Goal: Task Accomplishment & Management: Manage account settings

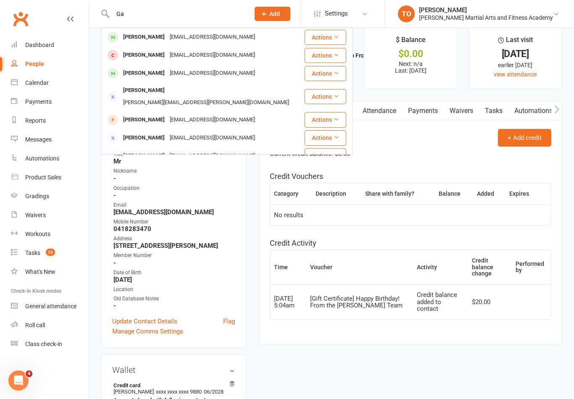
type input "G"
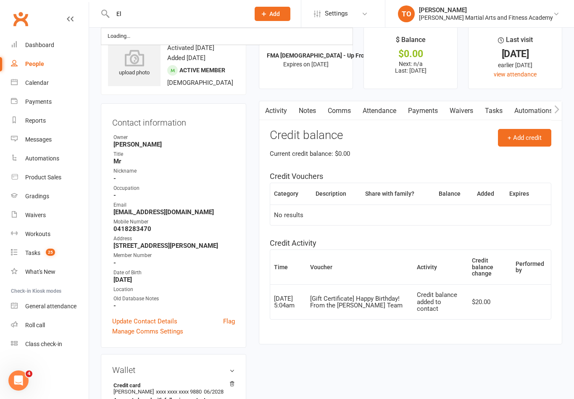
type input "E"
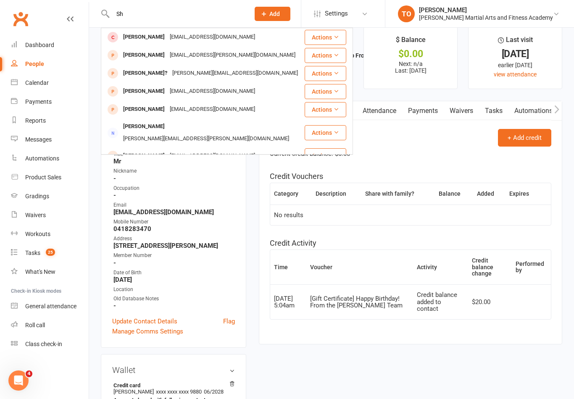
type input "S"
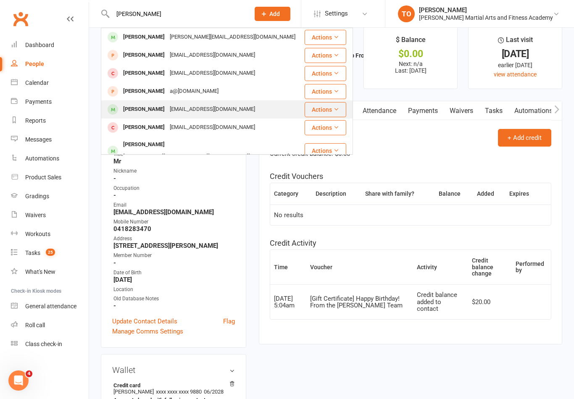
type input "Regan"
click at [157, 109] on div "[PERSON_NAME]" at bounding box center [144, 109] width 47 height 12
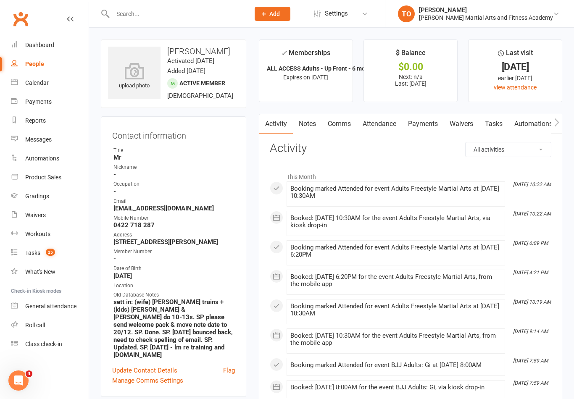
click at [495, 119] on link "Tasks" at bounding box center [493, 123] width 29 height 19
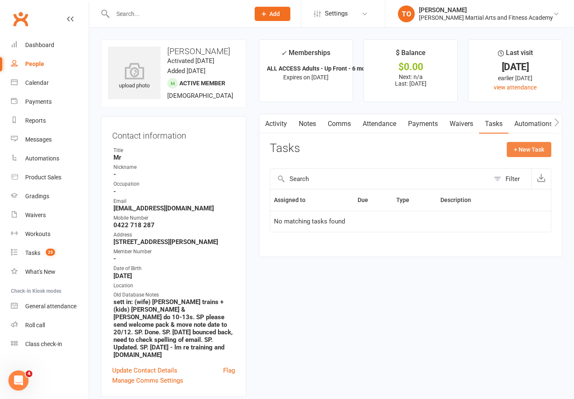
click at [529, 147] on button "+ New Task" at bounding box center [529, 149] width 45 height 15
select select "50724"
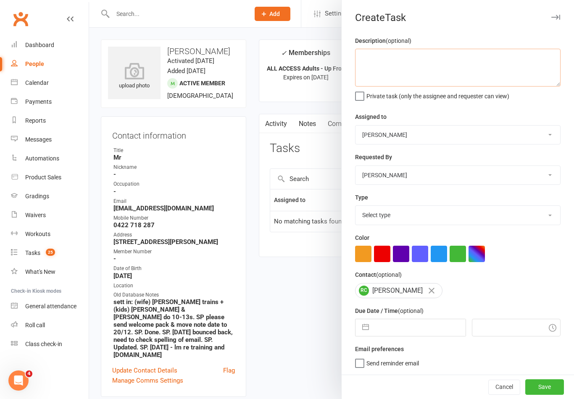
click at [448, 62] on textarea at bounding box center [458, 68] width 206 height 38
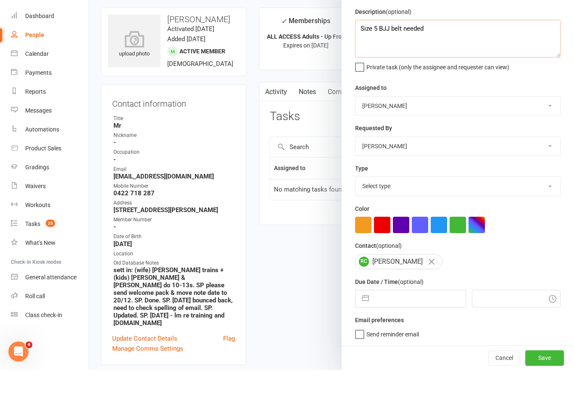
type textarea "Size 5 BJJ belt needed"
click at [436, 319] on input "text" at bounding box center [419, 327] width 92 height 17
select select "6"
select select "2025"
select select "7"
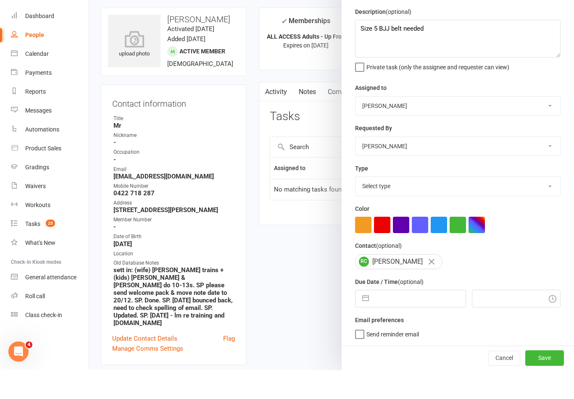
select select "2025"
select select "8"
select select "2025"
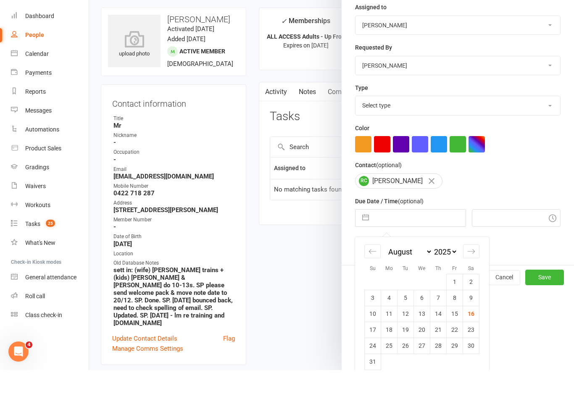
scroll to position [80, 0]
click at [473, 367] on td "30" at bounding box center [471, 375] width 16 height 16
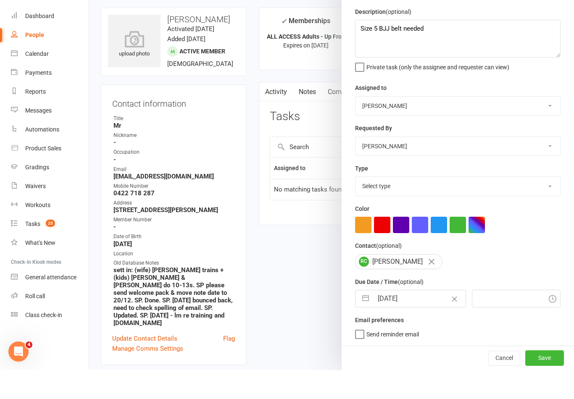
type input "30 Aug 2025"
type input "10:30am"
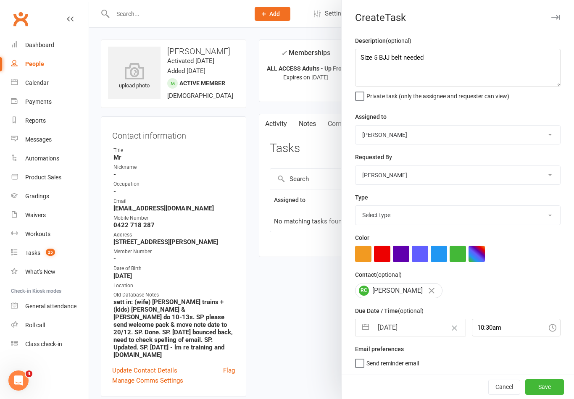
scroll to position [2, 0]
click at [559, 387] on button "Save" at bounding box center [544, 387] width 39 height 15
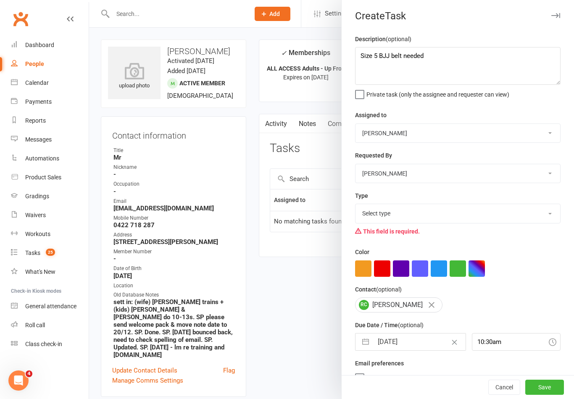
click at [513, 214] on select "Select type E-mail General task Meeting Phone call Sett in calls Add new task t…" at bounding box center [458, 213] width 205 height 18
select select "25648"
click at [557, 388] on button "Save" at bounding box center [544, 387] width 39 height 15
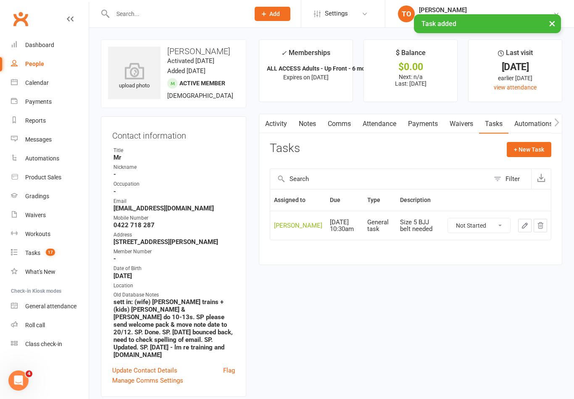
click at [172, 13] on input "text" at bounding box center [177, 14] width 134 height 12
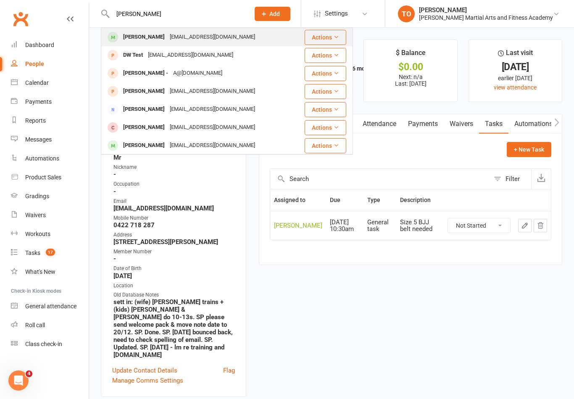
type input "David wilkes"
click at [145, 37] on div "[PERSON_NAME]" at bounding box center [144, 37] width 47 height 12
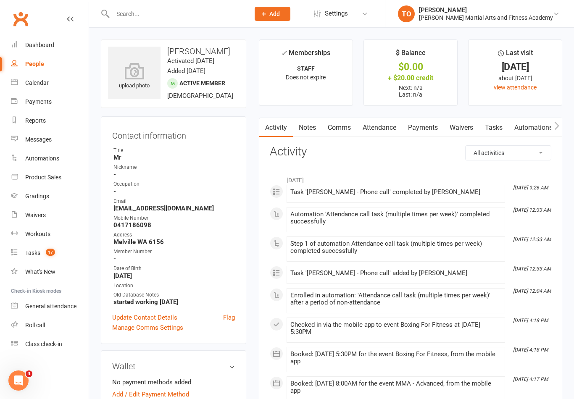
click at [501, 127] on link "Tasks" at bounding box center [493, 127] width 29 height 19
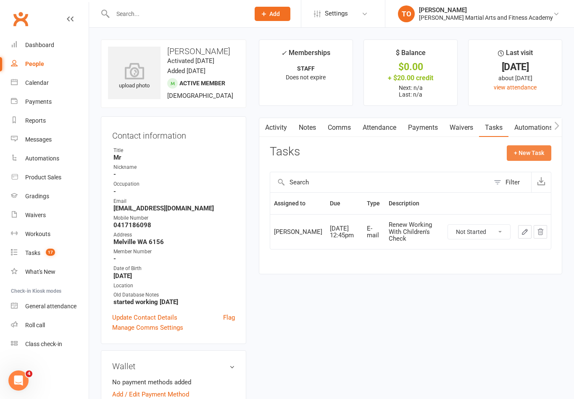
click at [531, 151] on button "+ New Task" at bounding box center [529, 152] width 45 height 15
select select "50724"
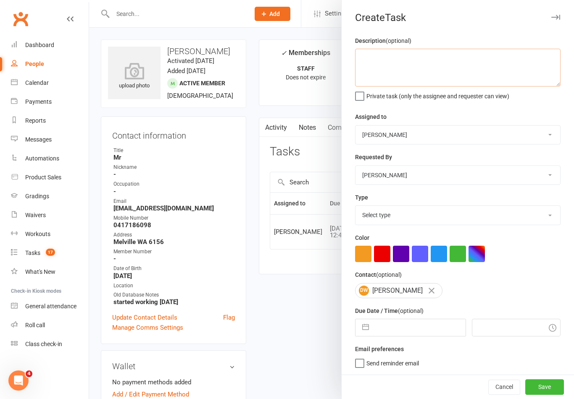
click at [415, 73] on textarea at bounding box center [458, 68] width 206 height 38
type textarea "Size 5 BJJ Belts needed"
click at [453, 132] on select "Stephen Erceg Robert Wilsnach David Wilkes Kiam Padamsey Matthew Erceg Leo Gome…" at bounding box center [458, 135] width 205 height 18
select select "47621"
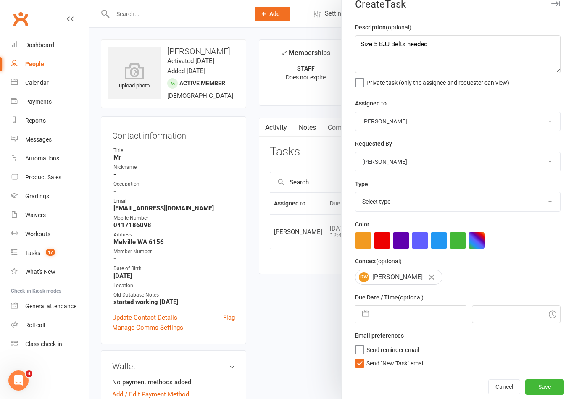
scroll to position [15, 0]
click at [361, 366] on label "Send "New Task" email" at bounding box center [389, 361] width 69 height 8
click at [361, 357] on input "Send "New Task" email" at bounding box center [389, 357] width 69 height 0
checkbox input "false"
click at [448, 205] on select "Select type E-mail General task Meeting Phone call Sett in calls Add new task t…" at bounding box center [458, 202] width 205 height 18
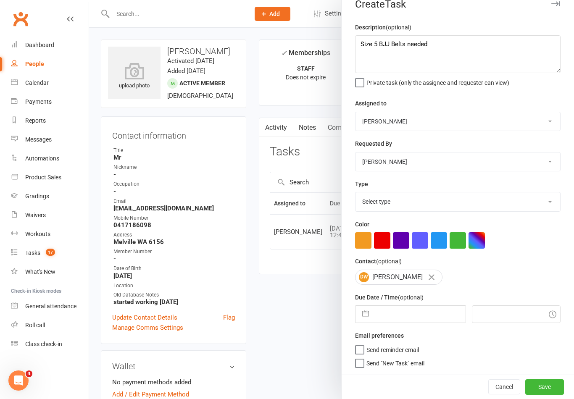
select select "25648"
click at [428, 318] on input "text" at bounding box center [419, 314] width 92 height 17
select select "6"
select select "2025"
select select "7"
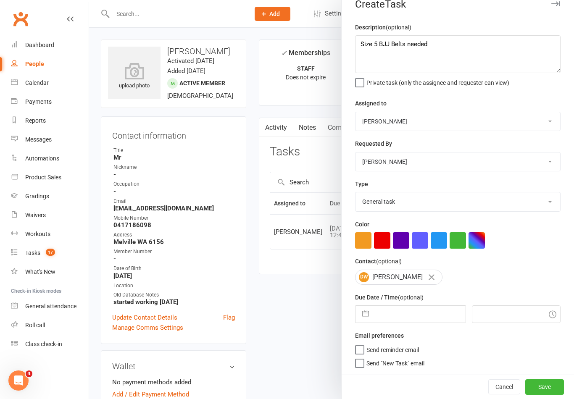
select select "2025"
select select "8"
select select "2025"
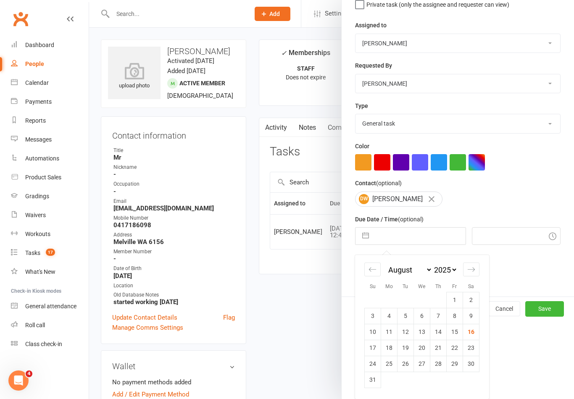
scroll to position [93, 0]
click at [476, 365] on td "30" at bounding box center [471, 364] width 16 height 16
type input "30 Aug 2025"
type input "10:30am"
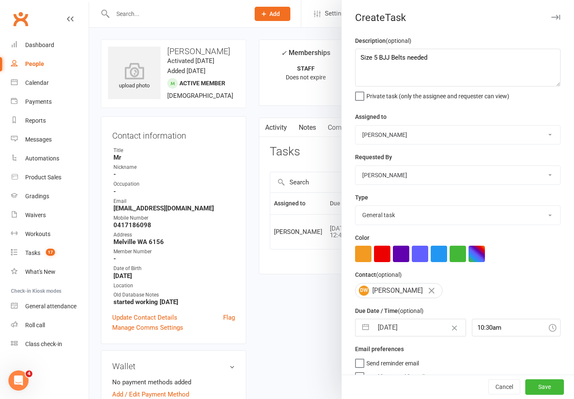
scroll to position [0, 0]
click at [405, 59] on textarea "Size 5 BJJ Belts needed" at bounding box center [458, 68] width 206 height 38
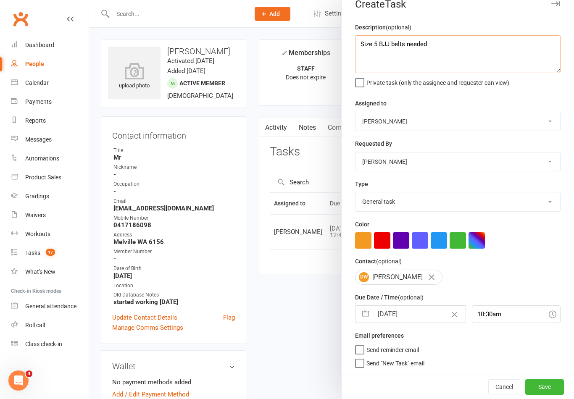
scroll to position [15, 0]
type textarea "Size 5 BJJ belts needed"
click at [552, 386] on button "Save" at bounding box center [544, 387] width 39 height 15
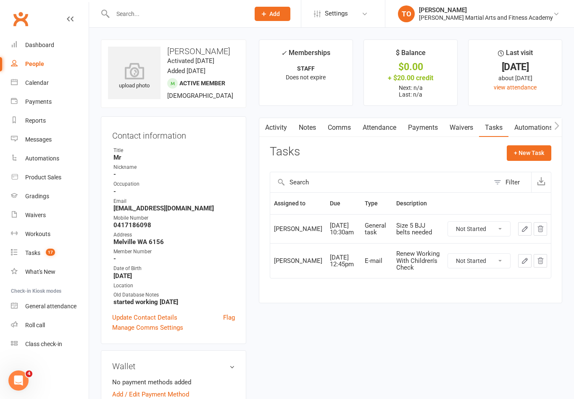
click at [121, 19] on input "text" at bounding box center [177, 14] width 134 height 12
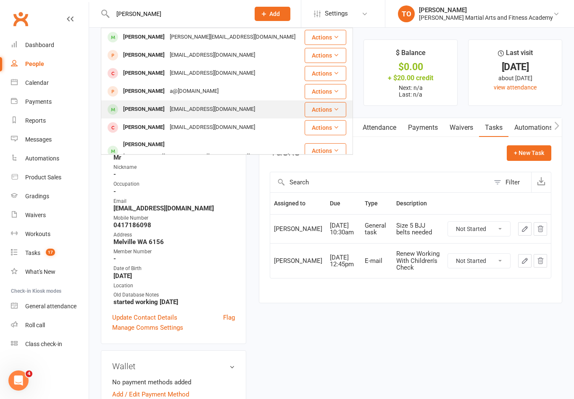
type input "Regan"
click at [143, 107] on div "[PERSON_NAME]" at bounding box center [144, 109] width 47 height 12
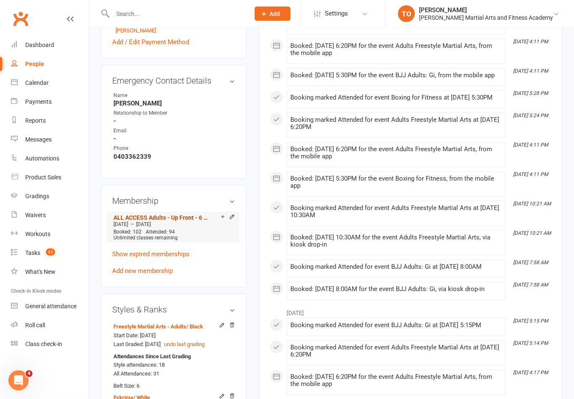
scroll to position [438, 0]
click at [154, 220] on link "ALL ACCESS Adults - Up Front - 6 months - Unlimited - (Save $150)" at bounding box center [163, 217] width 98 height 7
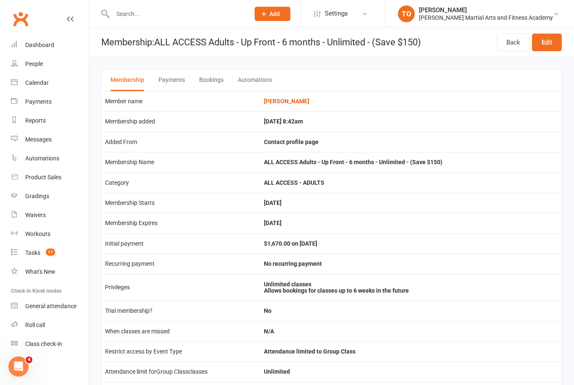
click at [72, 22] on icon at bounding box center [70, 19] width 7 height 7
click at [69, 18] on icon at bounding box center [70, 19] width 7 height 7
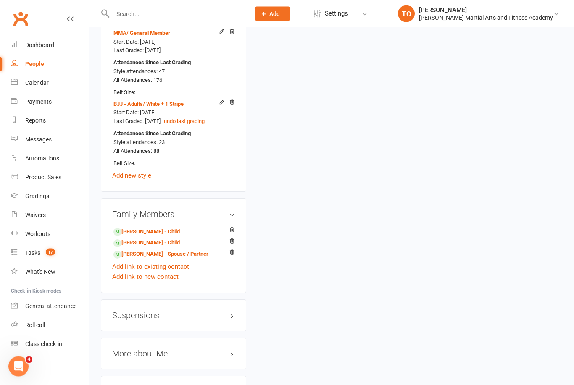
scroll to position [945, 0]
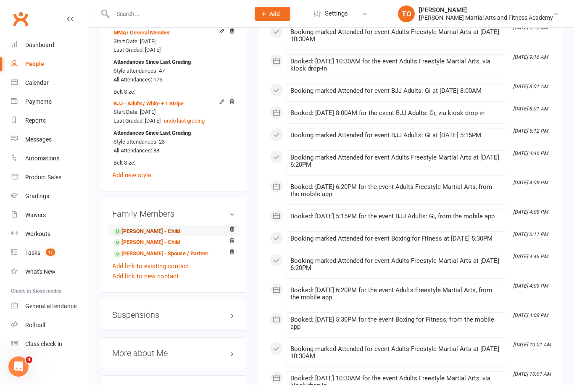
click at [134, 227] on link "Alex Clements-Shepherd - Child" at bounding box center [147, 231] width 66 height 9
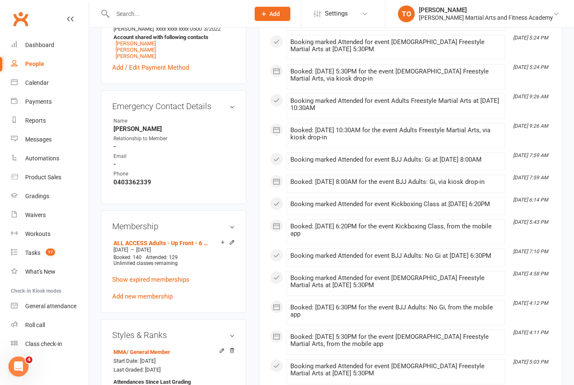
scroll to position [401, 0]
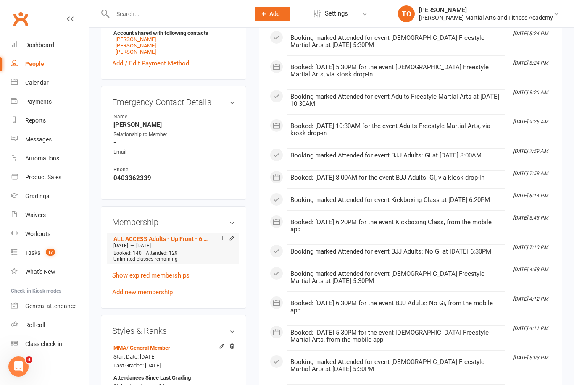
click at [218, 243] on div at bounding box center [226, 238] width 17 height 7
click at [150, 243] on link "ALL ACCESS Adults - Up Front - 6 months - Unlimited - (Save $150) [INCLUDES 25%…" at bounding box center [163, 239] width 98 height 7
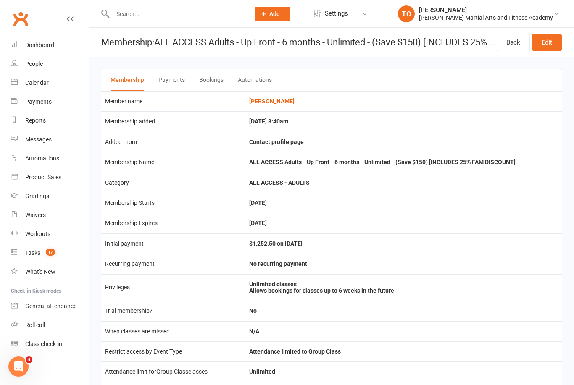
click at [73, 22] on icon at bounding box center [70, 19] width 7 height 7
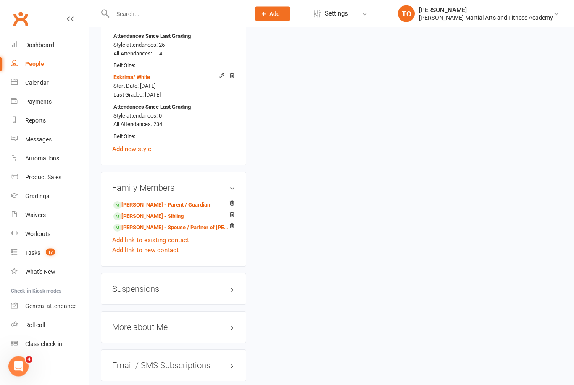
scroll to position [965, 0]
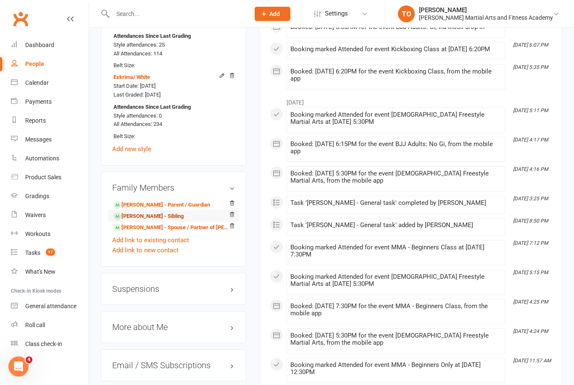
click at [137, 212] on link "Leigh Clements-Shepherd - Sibling" at bounding box center [149, 216] width 70 height 9
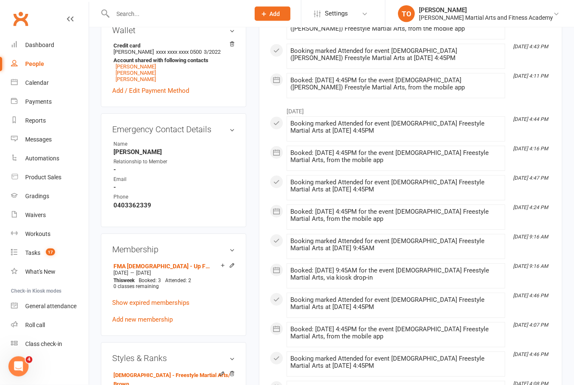
scroll to position [346, 0]
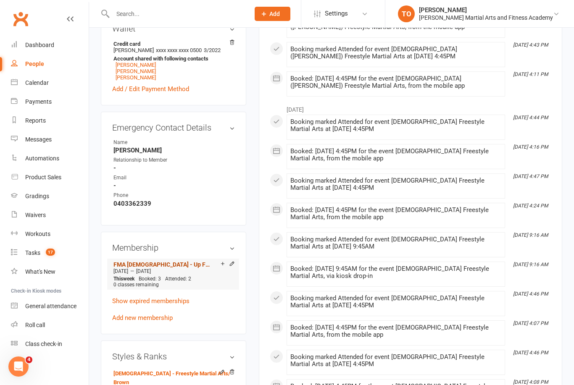
click at [146, 268] on link "FMA 10-13yo - Up Front - 6 months - 2 x per week, 3rd class FREE! (SAVE $150) […" at bounding box center [163, 264] width 98 height 7
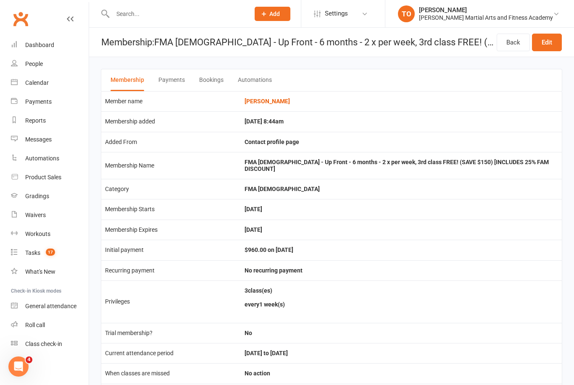
click at [68, 20] on icon at bounding box center [70, 19] width 7 height 7
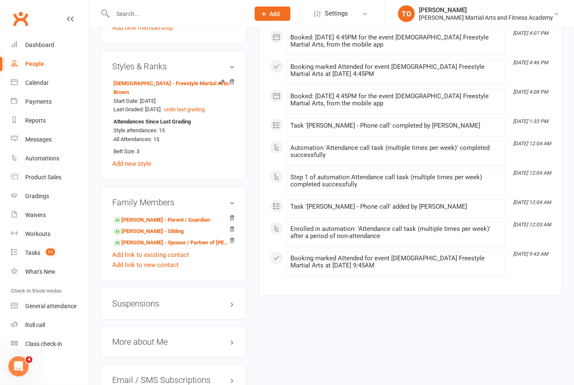
scroll to position [636, 0]
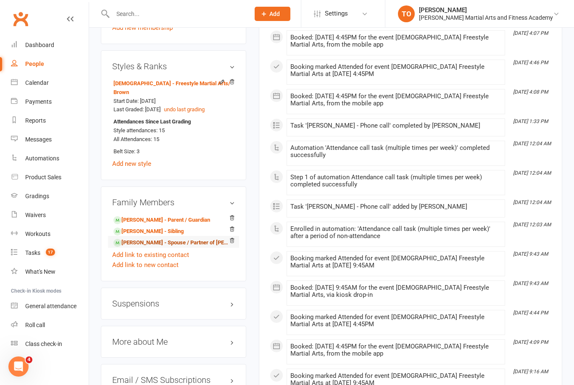
click at [135, 248] on link "Elizabeth MacGregor - Spouse / Partner of Regan Clements-Shepherd" at bounding box center [172, 243] width 117 height 9
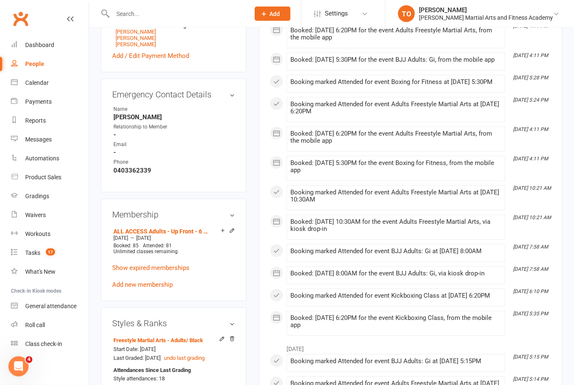
scroll to position [409, 0]
click at [153, 235] on link "ALL ACCESS Adults - Up Front - 6 months - Unlimited - (Save $150) [INCLUDES 25%…" at bounding box center [163, 231] width 98 height 7
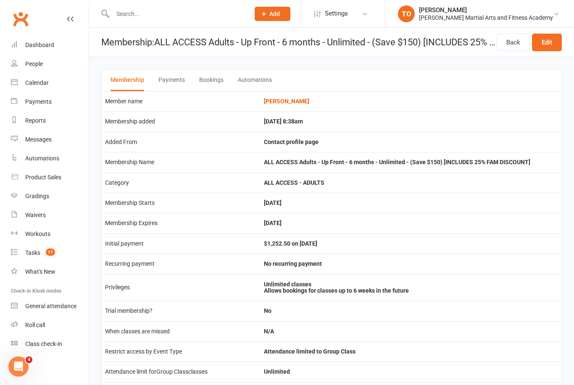
click at [73, 20] on icon at bounding box center [70, 19] width 7 height 7
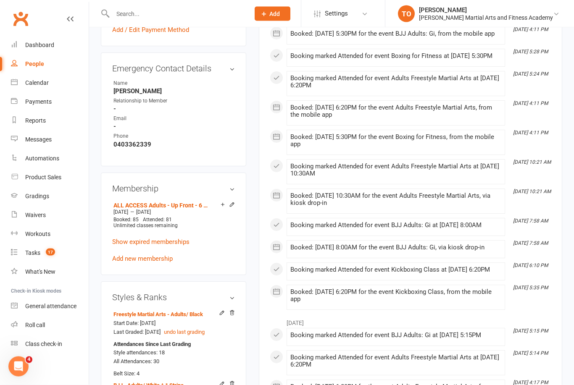
scroll to position [436, 0]
click at [139, 262] on link "Add new membership" at bounding box center [142, 259] width 61 height 8
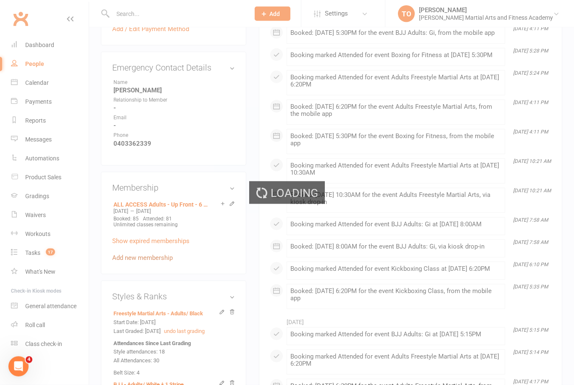
scroll to position [436, 0]
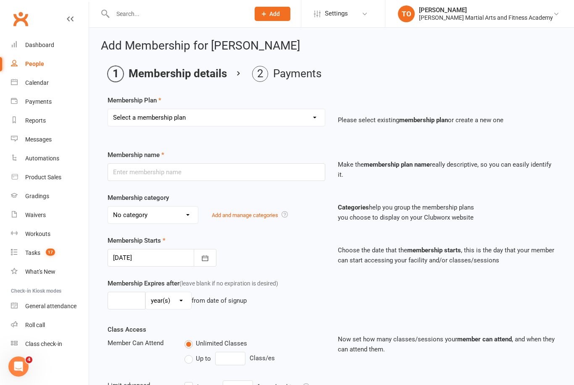
click at [130, 117] on select "Select a membership plan ALL ACCESS Adults - Direct Debit - Weekly - Unlimited …" at bounding box center [216, 117] width 217 height 17
select select "3"
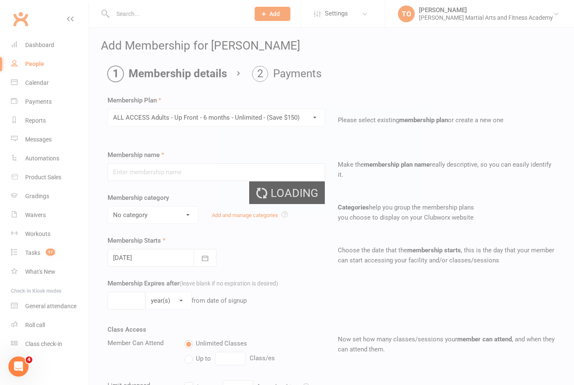
type input "ALL ACCESS Adults - Up Front - 6 months - Unlimited - (Save $150)"
select select "0"
type input "6"
select select "2"
type input "6"
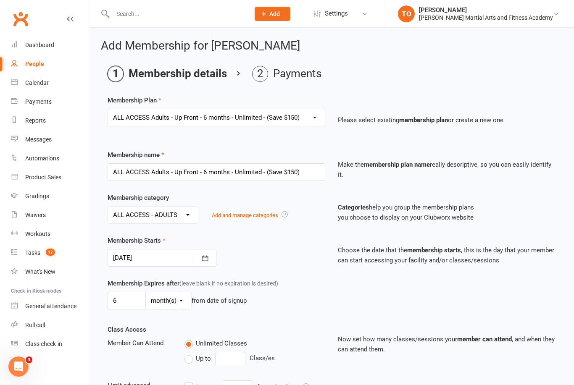
click at [153, 260] on div at bounding box center [162, 258] width 109 height 18
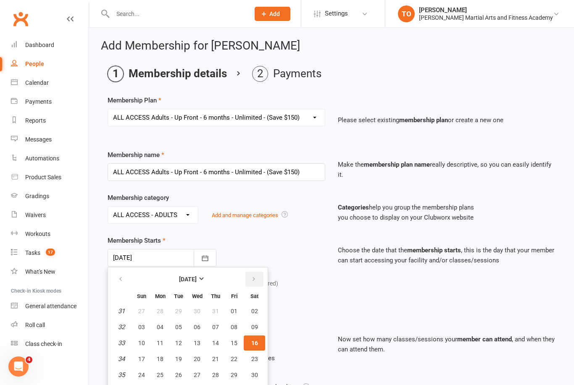
click at [247, 280] on button "button" at bounding box center [255, 279] width 18 height 15
click at [191, 309] on button "03" at bounding box center [197, 311] width 18 height 15
type input "03 Sep 2025"
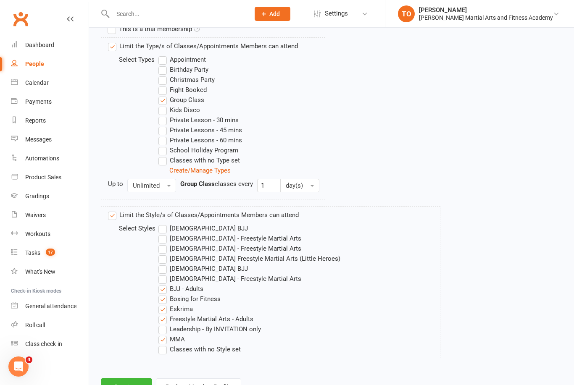
scroll to position [439, 0]
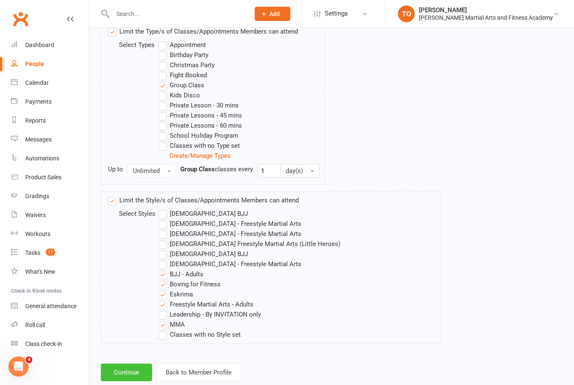
click at [126, 372] on button "Continue" at bounding box center [126, 373] width 51 height 18
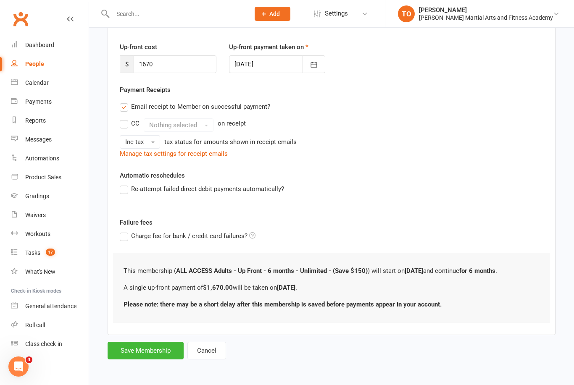
scroll to position [0, 0]
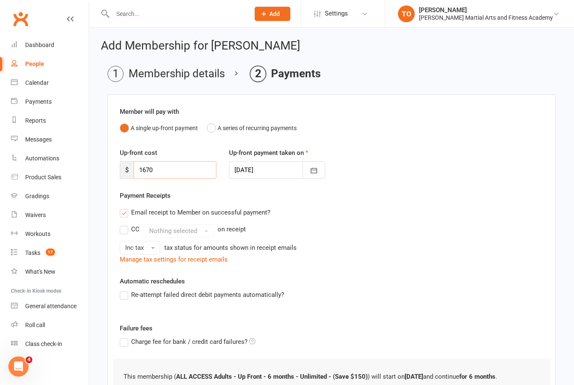
click at [156, 175] on input "1670" at bounding box center [175, 170] width 83 height 18
type input "1252.50"
click at [68, 24] on link at bounding box center [70, 26] width 7 height 25
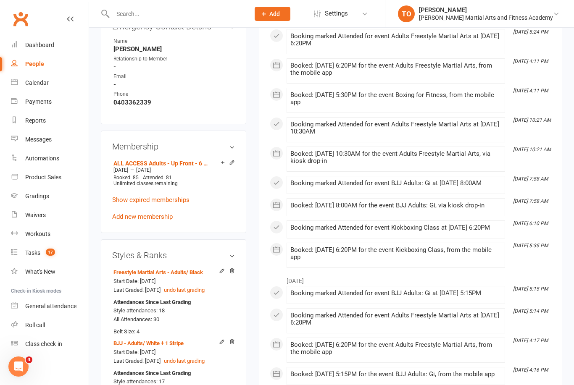
scroll to position [486, 0]
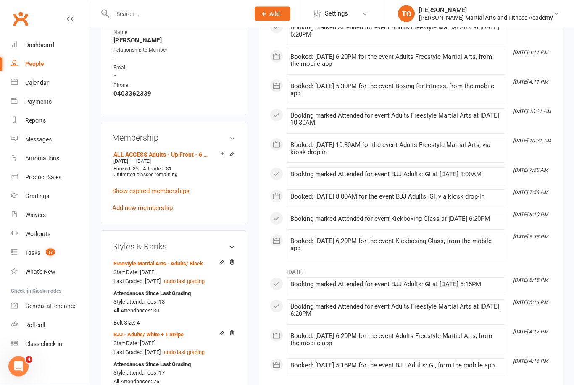
click at [144, 212] on link "Add new membership" at bounding box center [142, 209] width 61 height 8
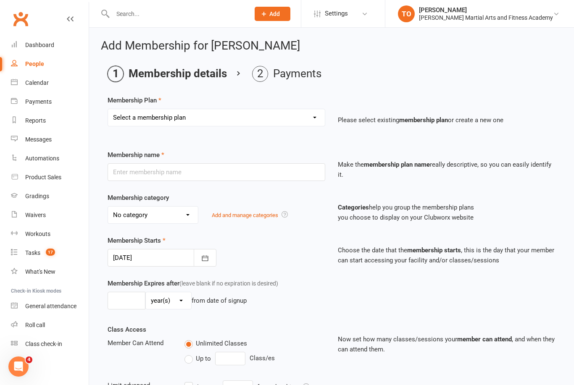
click at [132, 118] on select "Select a membership plan ALL ACCESS Adults - Direct Debit - Weekly - Unlimited …" at bounding box center [216, 117] width 217 height 17
click at [309, 119] on select "Select a membership plan ALL ACCESS Adults - Direct Debit - Weekly - Unlimited …" at bounding box center [216, 117] width 217 height 17
select select "3"
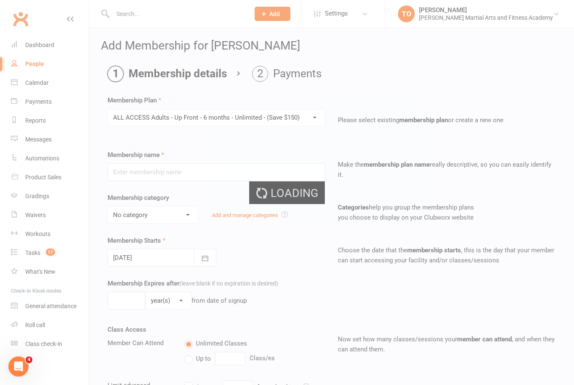
type input "ALL ACCESS Adults - Up Front - 6 months - Unlimited - (Save $150)"
select select "0"
type input "6"
select select "2"
type input "6"
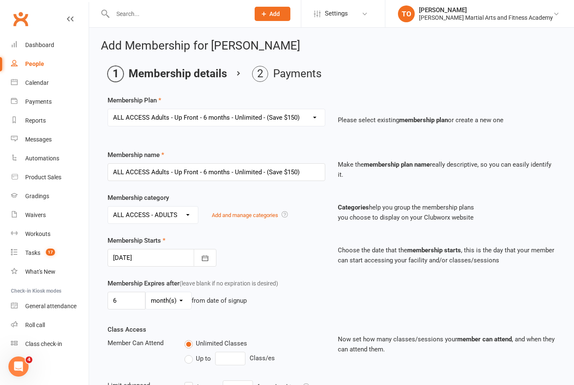
click at [165, 256] on div at bounding box center [162, 258] width 109 height 18
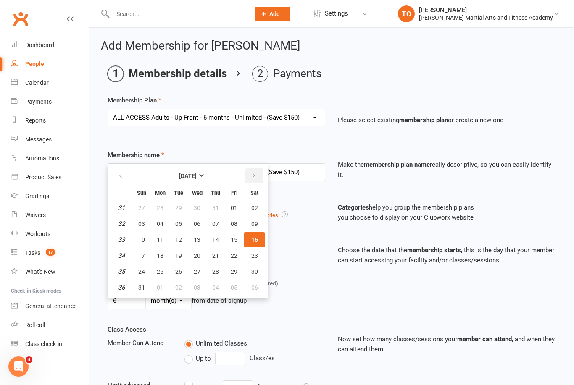
click at [253, 179] on icon "button" at bounding box center [254, 176] width 6 height 7
click at [199, 208] on span "03" at bounding box center [197, 208] width 7 height 7
type input "03 Sep 2025"
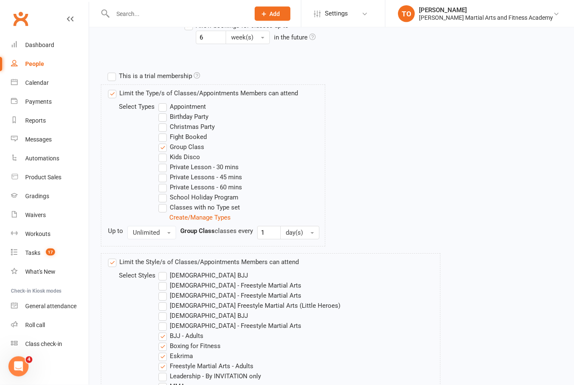
scroll to position [439, 0]
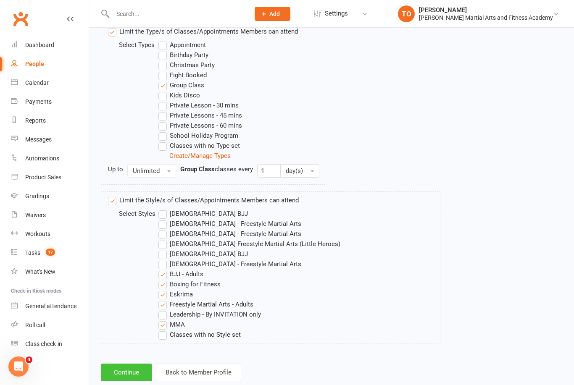
click at [131, 369] on button "Continue" at bounding box center [126, 373] width 51 height 18
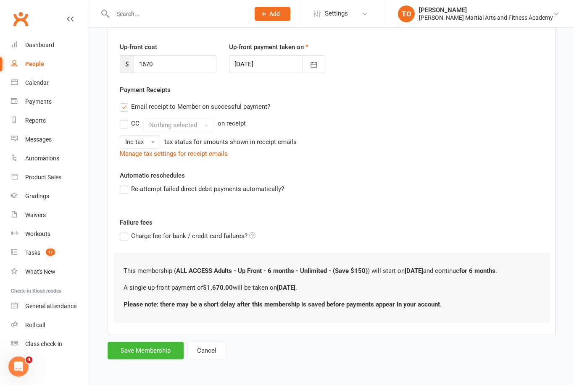
scroll to position [0, 0]
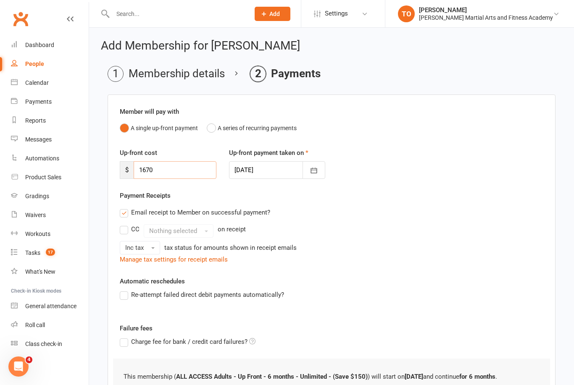
click at [194, 167] on input "1670" at bounding box center [175, 170] width 83 height 18
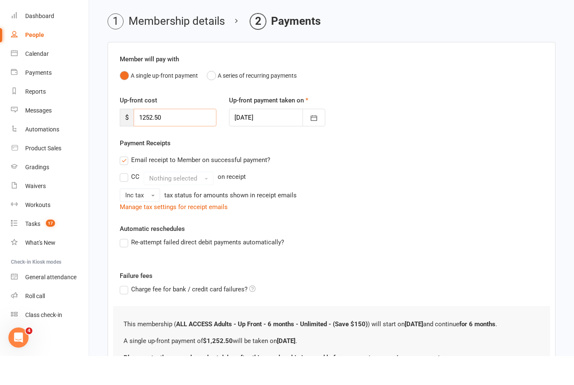
scroll to position [113, 0]
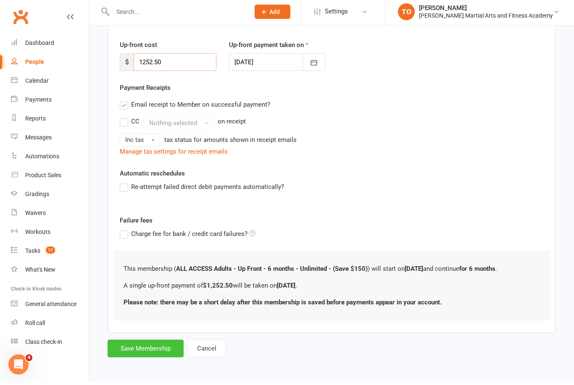
type input "1252.50"
click at [141, 343] on button "Save Membership" at bounding box center [146, 351] width 76 height 18
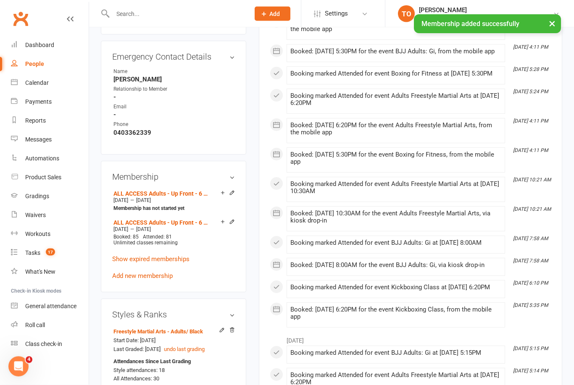
scroll to position [447, 0]
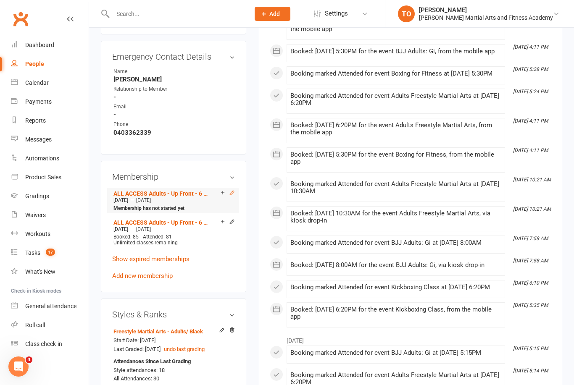
click at [230, 196] on icon at bounding box center [232, 193] width 6 height 6
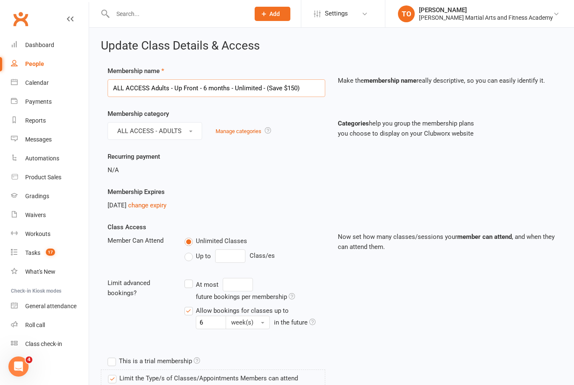
click at [304, 84] on input "ALL ACCESS Adults - Up Front - 6 months - Unlimited - (Save $150)" at bounding box center [217, 88] width 218 height 18
click at [261, 89] on input "ALL ACCESS Adults - Up Front - 6 months - Unlimited - (Save $150) [25% Fam Disc…" at bounding box center [217, 88] width 218 height 18
click at [259, 89] on input "ALL ACCESS Adults - Up Front - 6 months - Unlimited - (Save $150) [25% Fam Disc…" at bounding box center [217, 88] width 218 height 18
click at [272, 85] on input "ALL ACCESS Adults - Up Front - 6 months - Unlimited - (Save $150) [25% Fam Disc…" at bounding box center [217, 88] width 218 height 18
click at [269, 86] on input "ALL ACCESS Adults - Up Front - 6 months - Unlimited - (Save $150) [25% Fam Disc…" at bounding box center [217, 88] width 218 height 18
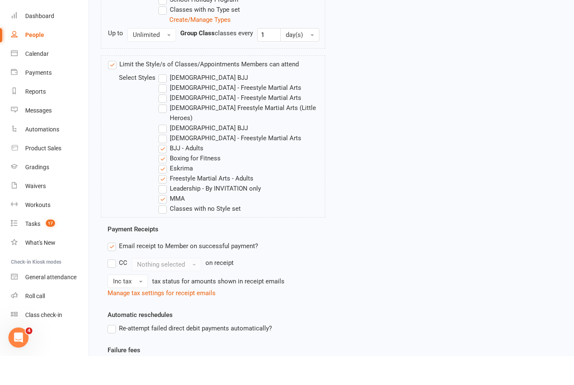
scroll to position [547, 0]
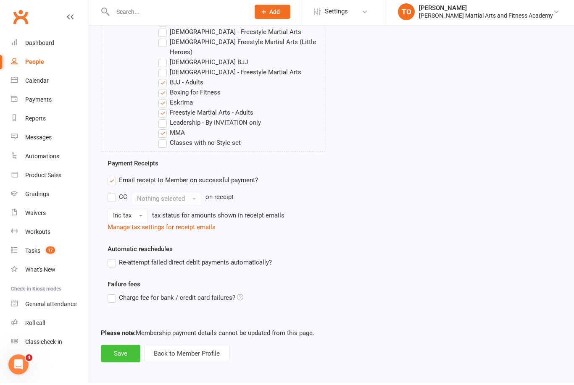
type input "ALL ACCESS Adults - Up Front - 6 months - Unlimited - (Save $150) [25% Fam Disc…"
click at [123, 347] on button "Save" at bounding box center [121, 356] width 40 height 18
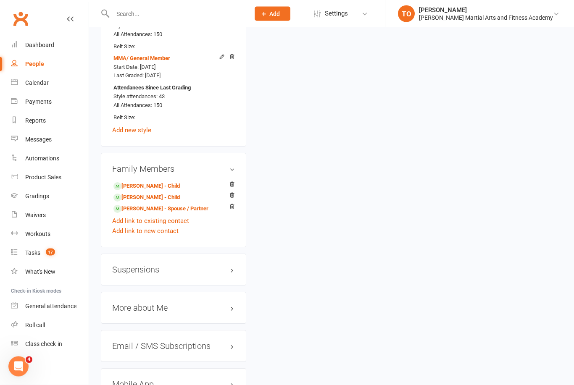
scroll to position [1006, 0]
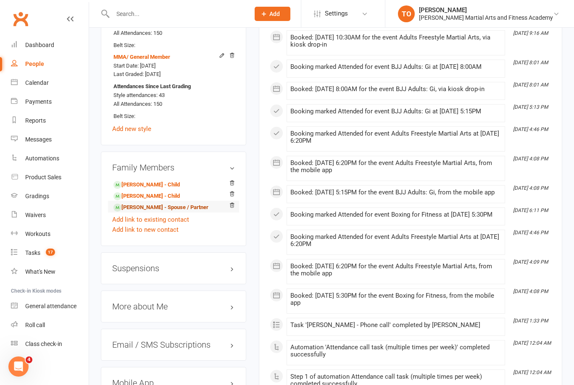
click at [145, 212] on link "Regan Clements-Shepherd - Spouse / Partner" at bounding box center [161, 207] width 95 height 9
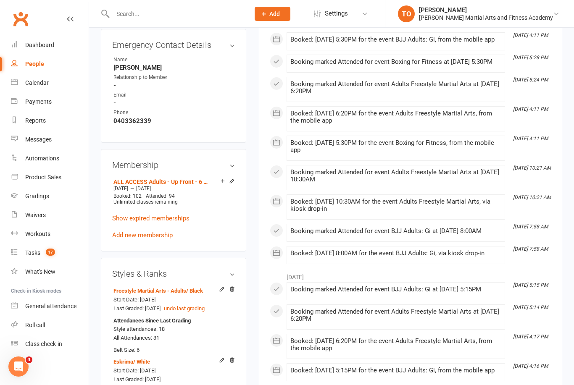
scroll to position [475, 0]
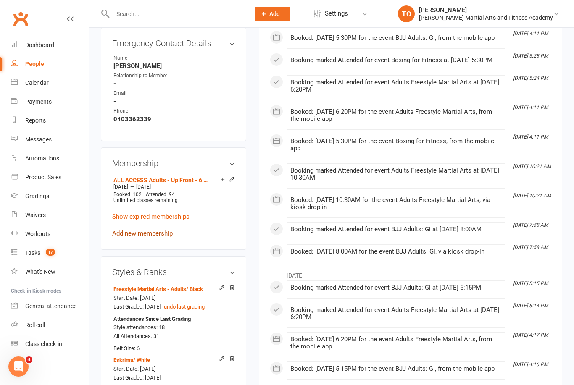
click at [140, 238] on link "Add new membership" at bounding box center [142, 234] width 61 height 8
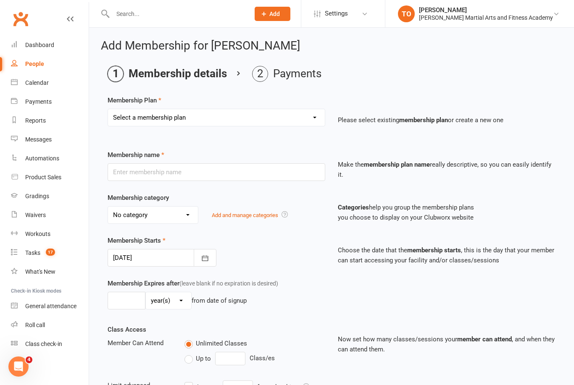
click at [148, 119] on select "Select a membership plan ALL ACCESS Adults - Direct Debit - Weekly - Unlimited …" at bounding box center [216, 117] width 217 height 17
select select "3"
type input "ALL ACCESS Adults - Up Front - 6 months - Unlimited - (Save $150)"
select select "0"
type input "6"
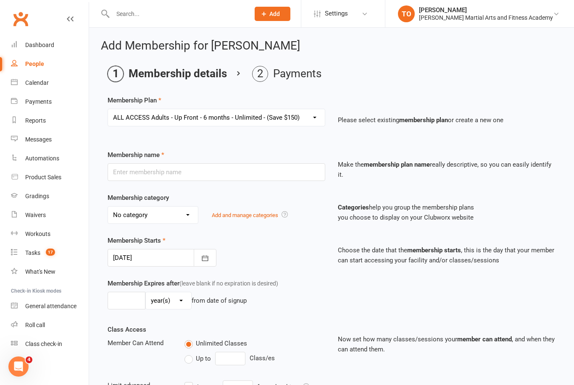
select select "2"
type input "6"
click at [208, 255] on icon "button" at bounding box center [205, 258] width 8 height 8
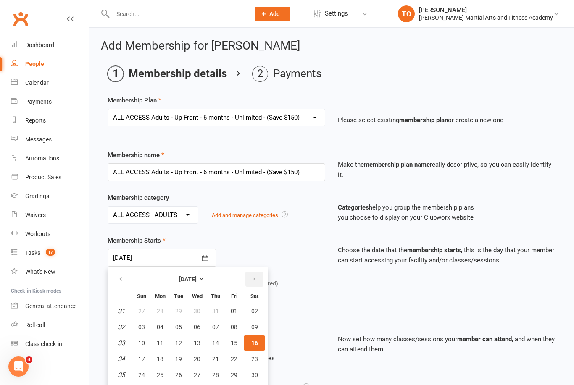
click at [249, 275] on button "button" at bounding box center [255, 279] width 18 height 15
click at [198, 309] on span "03" at bounding box center [197, 311] width 7 height 7
type input "03 Sep 2025"
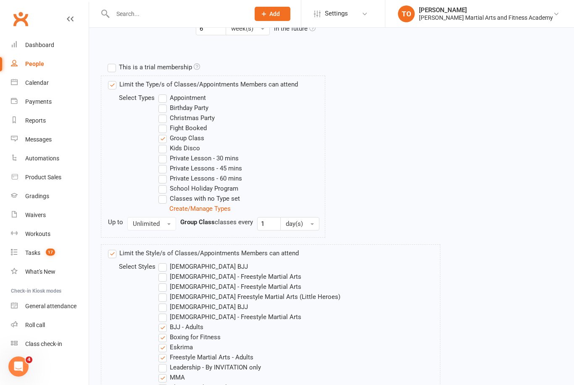
scroll to position [439, 0]
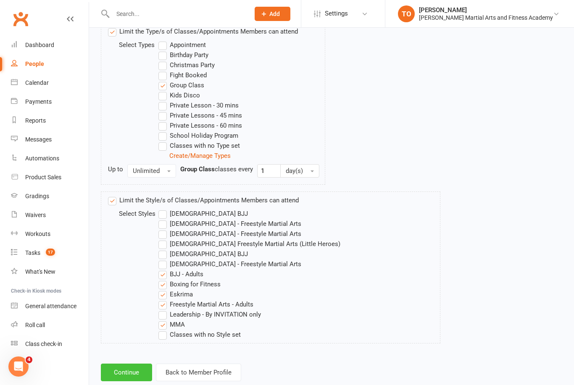
click at [128, 377] on button "Continue" at bounding box center [126, 373] width 51 height 18
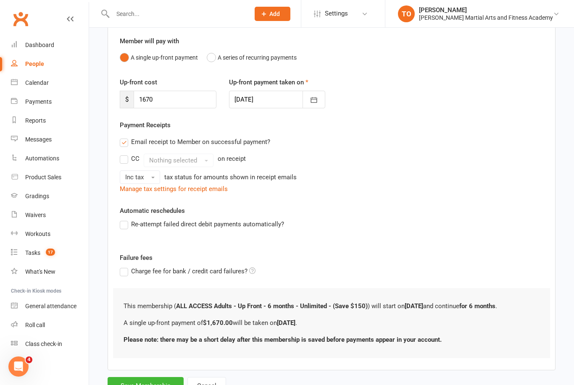
scroll to position [86, 0]
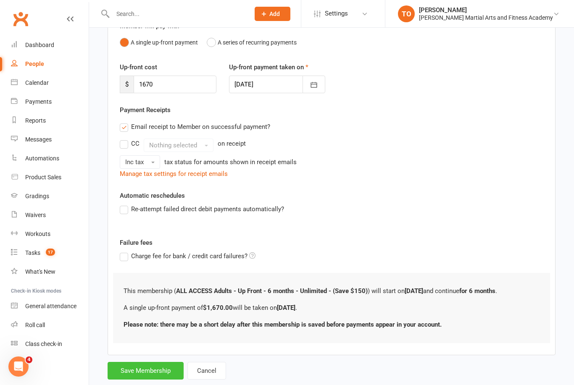
click at [148, 374] on button "Save Membership" at bounding box center [146, 371] width 76 height 18
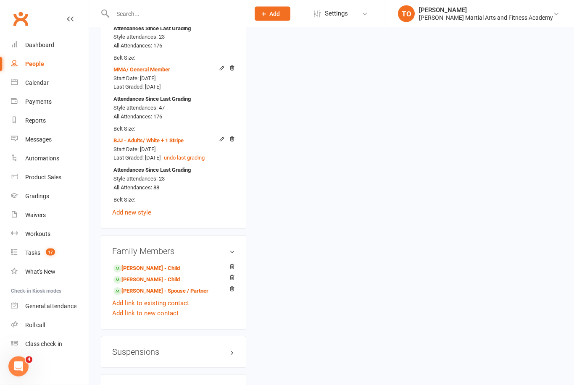
scroll to position [939, 0]
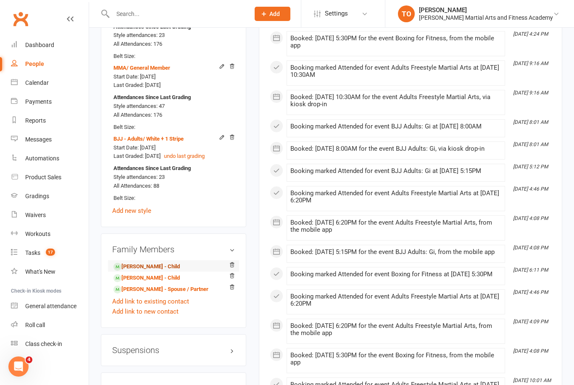
click at [151, 263] on link "Alex Clements-Shepherd - Child" at bounding box center [147, 267] width 66 height 9
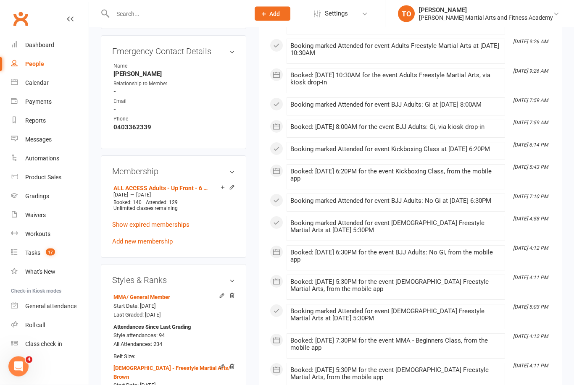
scroll to position [453, 0]
click at [140, 245] on link "Add new membership" at bounding box center [142, 241] width 61 height 8
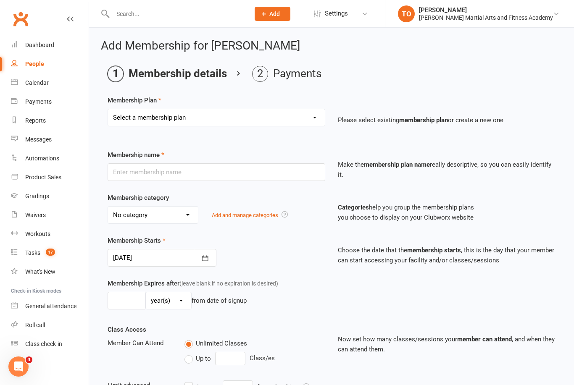
click at [156, 112] on select "Select a membership plan ALL ACCESS Adults - Direct Debit - Weekly - Unlimited …" at bounding box center [216, 117] width 217 height 17
select select "3"
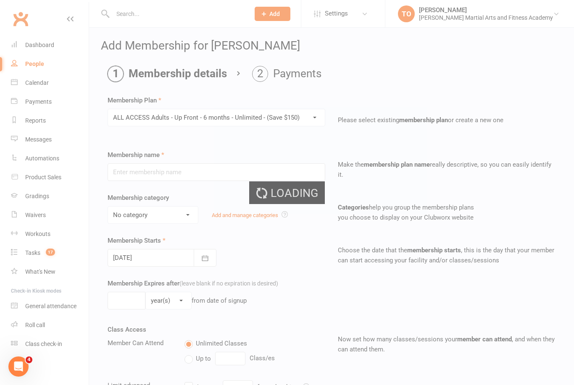
type input "ALL ACCESS Adults - Up Front - 6 months - Unlimited - (Save $150)"
select select "0"
type input "6"
select select "2"
type input "6"
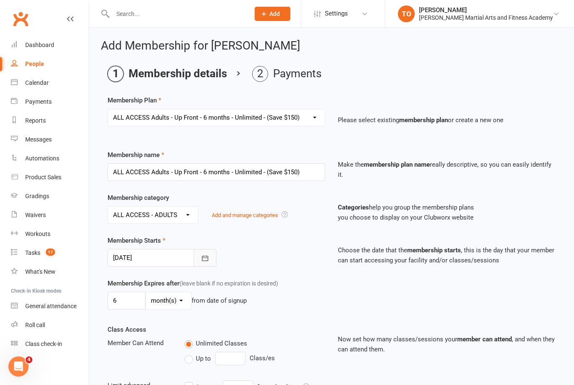
click at [205, 255] on icon "button" at bounding box center [205, 258] width 8 height 8
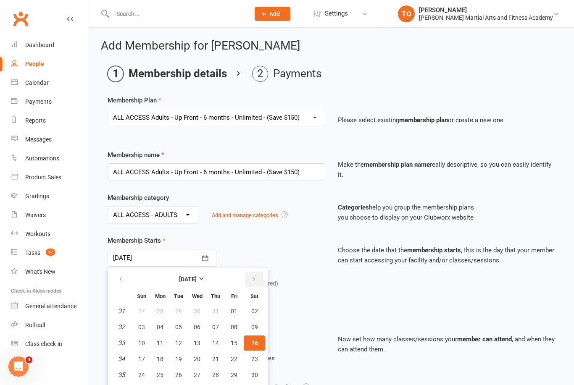
click at [251, 275] on button "button" at bounding box center [255, 279] width 18 height 15
click at [194, 309] on span "03" at bounding box center [197, 311] width 7 height 7
type input "03 Sep 2025"
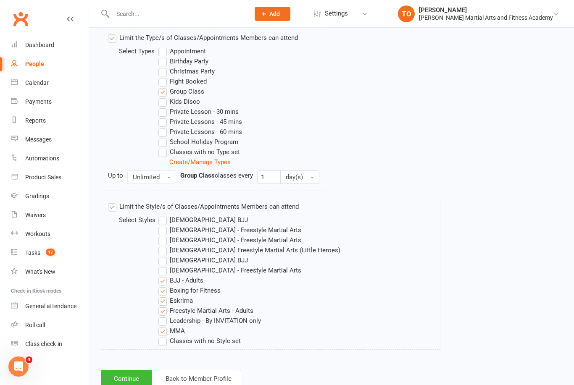
scroll to position [439, 0]
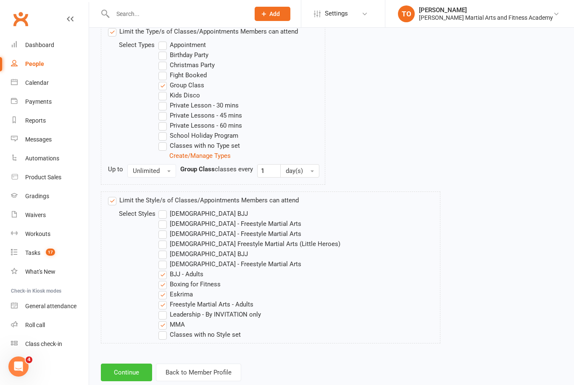
click at [125, 372] on button "Continue" at bounding box center [126, 373] width 51 height 18
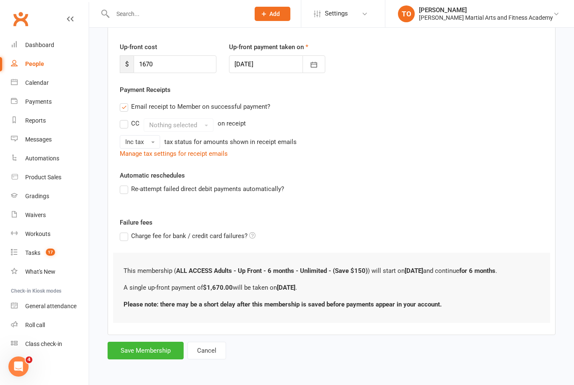
scroll to position [0, 0]
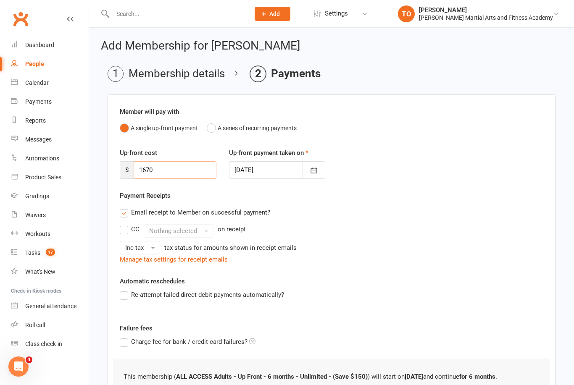
click at [159, 164] on input "1670" at bounding box center [175, 170] width 83 height 18
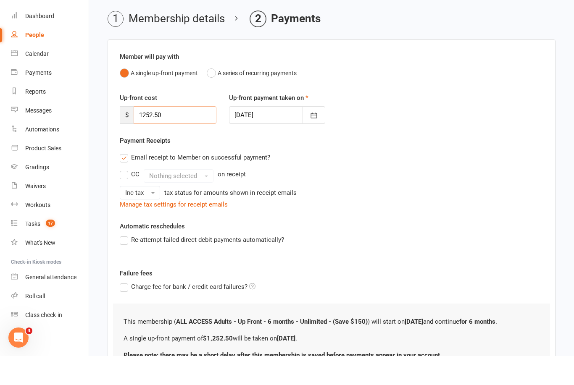
scroll to position [113, 0]
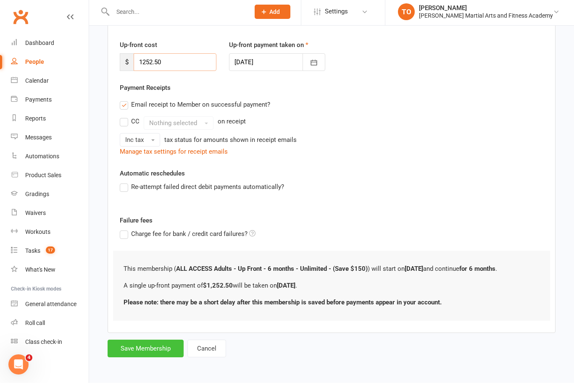
type input "1252.50"
click at [138, 342] on button "Save Membership" at bounding box center [146, 351] width 76 height 18
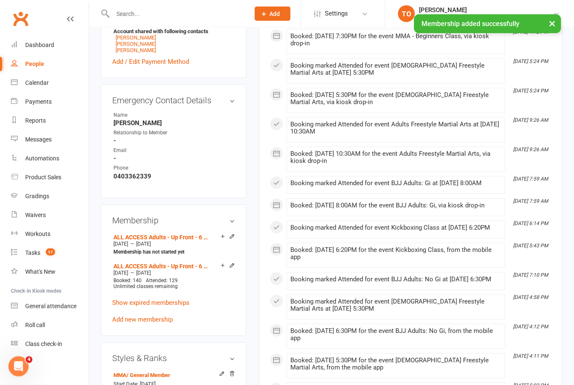
scroll to position [407, 0]
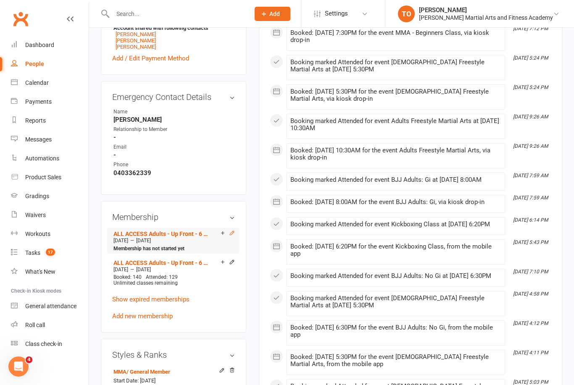
click at [233, 236] on icon at bounding box center [232, 233] width 6 height 6
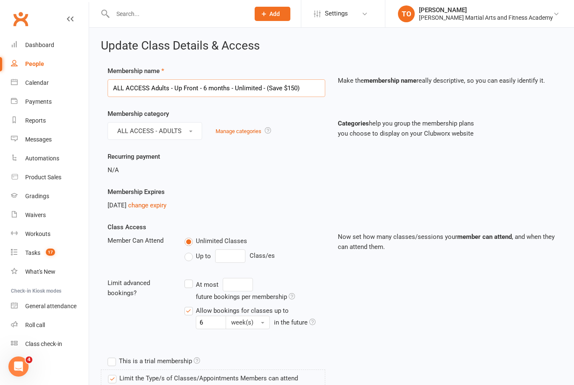
click at [301, 90] on input "ALL ACCESS Adults - Up Front - 6 months - Unlimited - (Save $150)" at bounding box center [217, 88] width 218 height 18
click at [304, 86] on input "ALL ACCESS Adults - Up Front - 6 months - Unlimited - (Save $150)" at bounding box center [217, 88] width 218 height 18
paste input "[25% Fam Discount]"
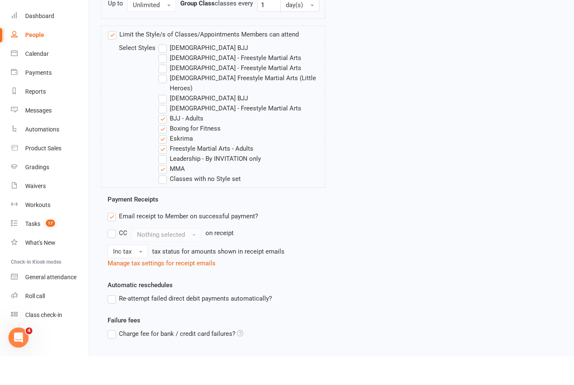
scroll to position [547, 0]
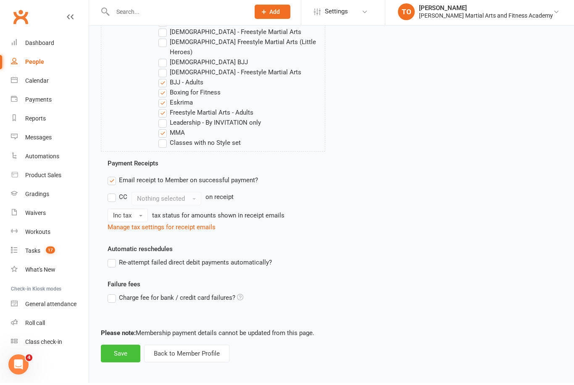
type input "ALL ACCESS Adults - Up Front - 6 months - Unlimited - (Save $150) [25% Fam Disc…"
click at [123, 347] on button "Save" at bounding box center [121, 356] width 40 height 18
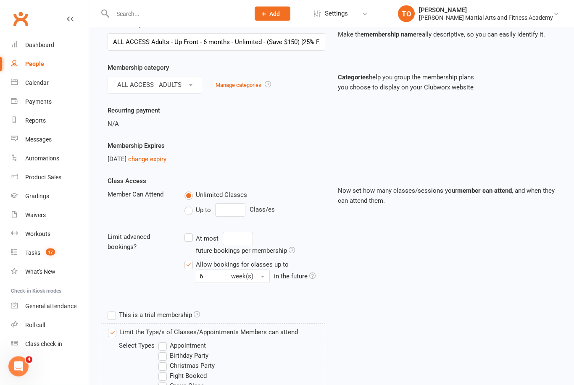
scroll to position [0, 0]
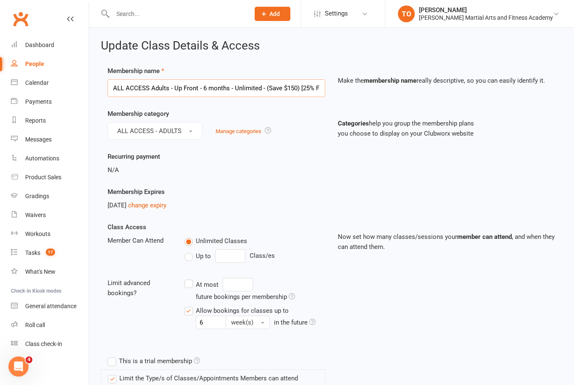
click at [284, 82] on input "ALL ACCESS Adults - Up Front - 6 months - Unlimited - (Save $150) [25% Fam Disc…" at bounding box center [217, 88] width 218 height 18
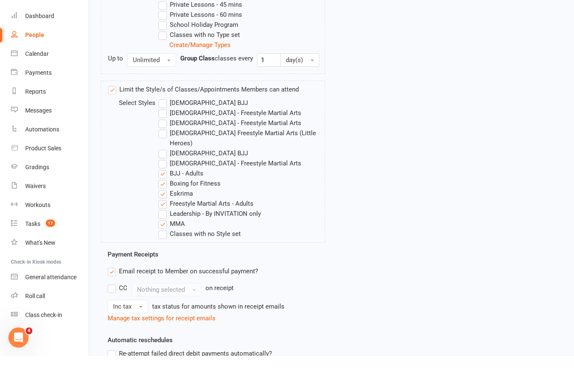
scroll to position [547, 0]
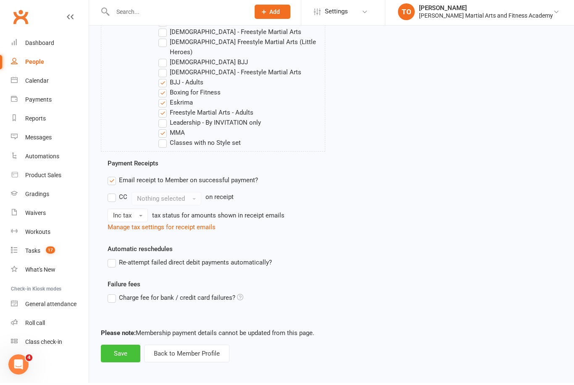
click at [120, 347] on button "Save" at bounding box center [121, 356] width 40 height 18
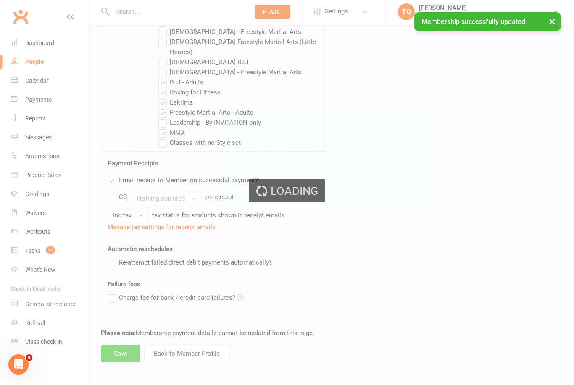
scroll to position [520, 0]
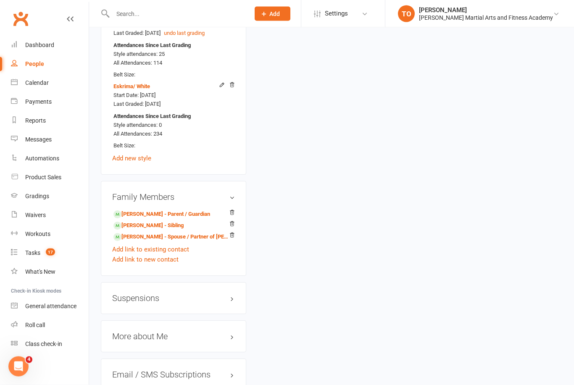
scroll to position [985, 0]
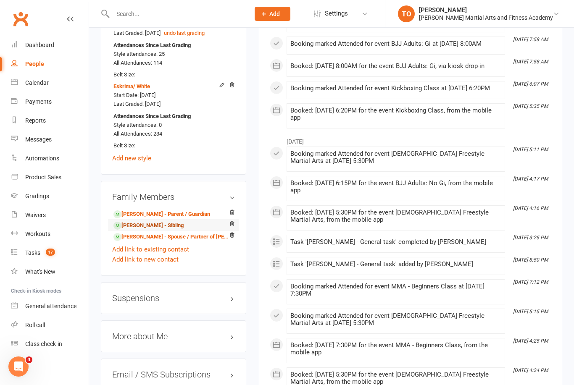
click at [144, 224] on link "Leigh Clements-Shepherd - Sibling" at bounding box center [149, 226] width 70 height 9
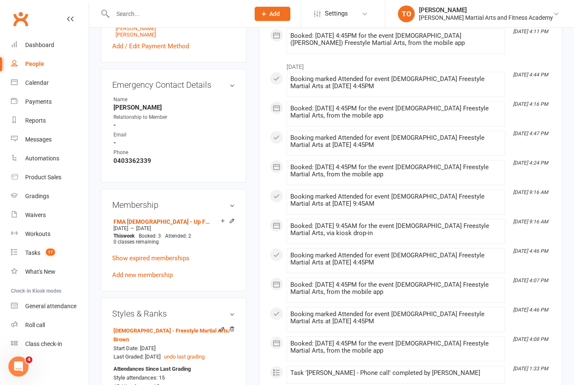
scroll to position [398, 0]
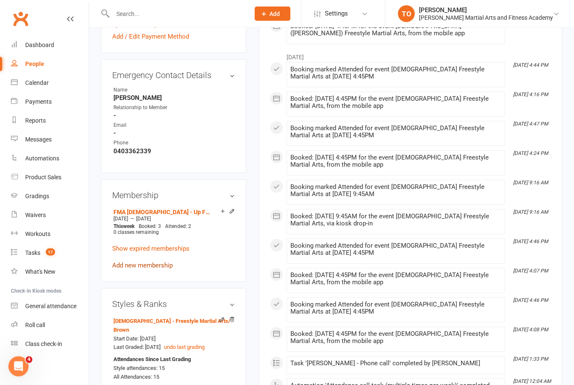
click at [143, 270] on link "Add new membership" at bounding box center [142, 266] width 61 height 8
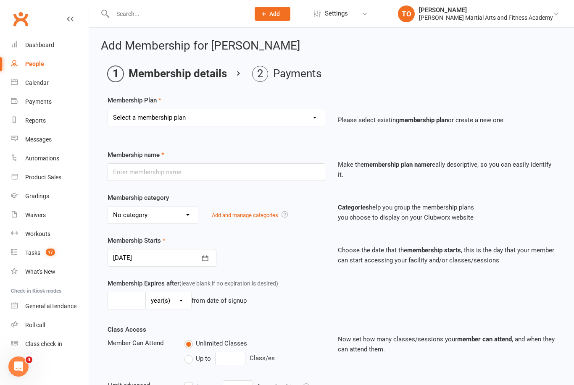
click at [252, 114] on select "Select a membership plan ALL ACCESS Adults - Direct Debit - Weekly - Unlimited …" at bounding box center [216, 117] width 217 height 17
select select "73"
type input "FMA 10-13yo - Up Front - 6 months - 2 x per week, 3rd class FREE! (SAVE $150) […"
select select "7"
type input "6"
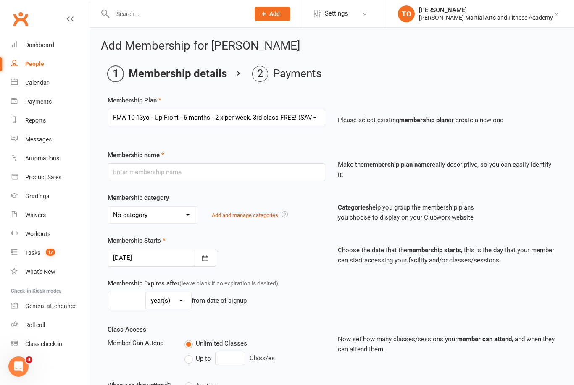
select select "2"
type input "3"
click at [200, 254] on button "button" at bounding box center [205, 258] width 23 height 18
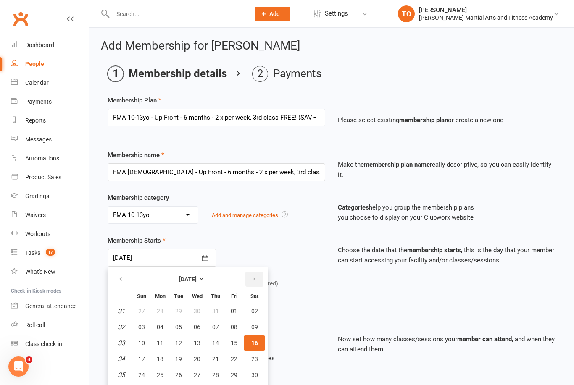
click at [247, 276] on button "button" at bounding box center [255, 279] width 18 height 15
click at [194, 312] on span "03" at bounding box center [197, 311] width 7 height 7
type input "03 Sep 2025"
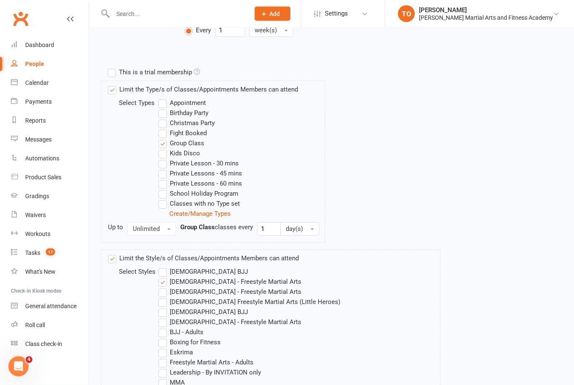
scroll to position [451, 0]
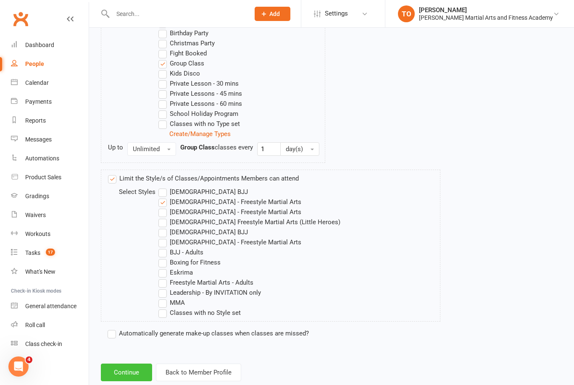
click at [127, 373] on button "Continue" at bounding box center [126, 373] width 51 height 18
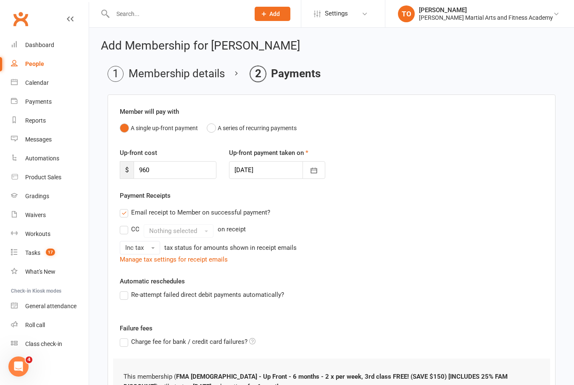
scroll to position [96, 0]
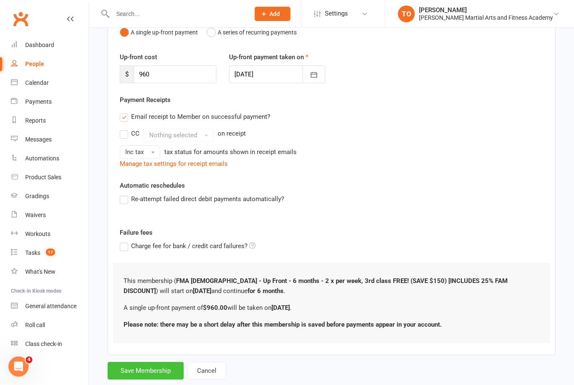
click at [142, 370] on button "Save Membership" at bounding box center [146, 371] width 76 height 18
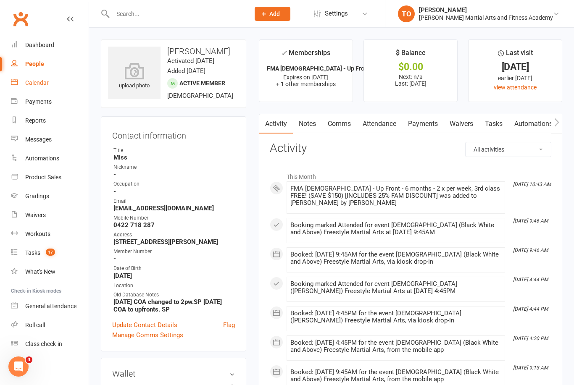
click at [36, 83] on div "Calendar" at bounding box center [37, 82] width 24 height 7
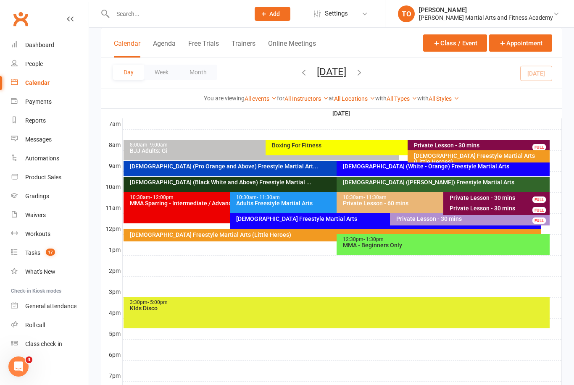
scroll to position [200, 0]
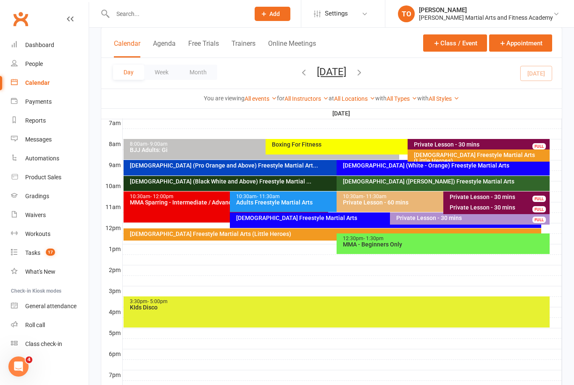
click at [151, 11] on input "text" at bounding box center [177, 14] width 134 height 12
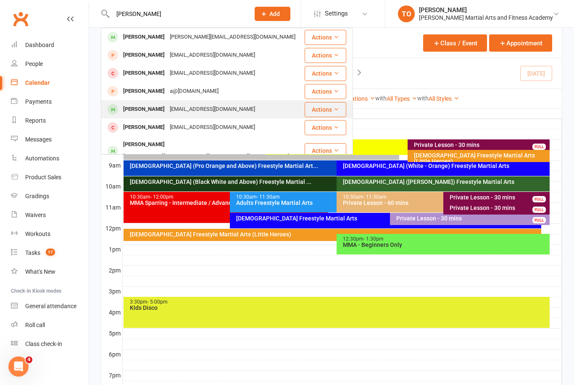
type input "Regan"
click at [149, 110] on div "[PERSON_NAME]" at bounding box center [144, 109] width 47 height 12
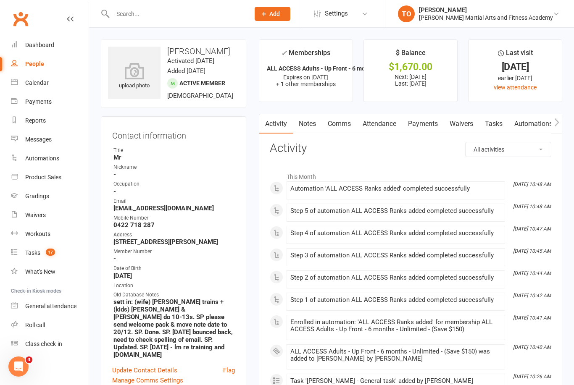
click at [430, 120] on link "Payments" at bounding box center [423, 123] width 42 height 19
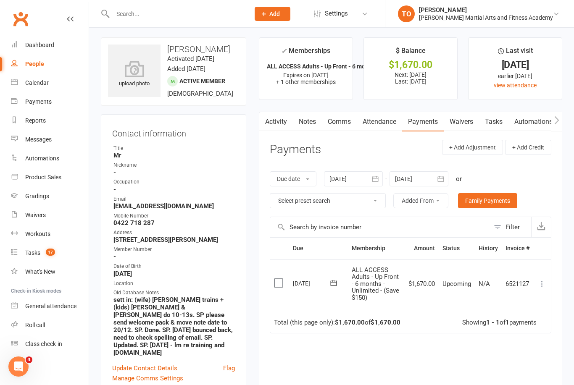
scroll to position [3, 0]
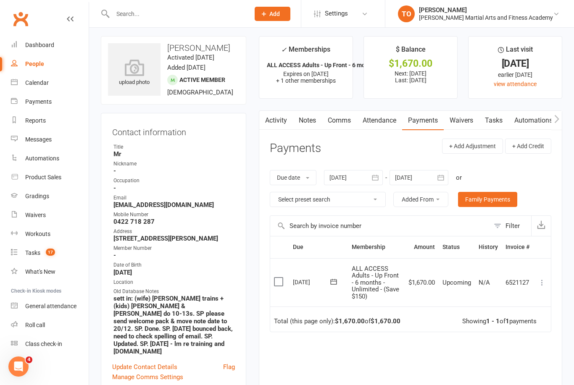
click at [542, 280] on icon at bounding box center [542, 283] width 8 height 8
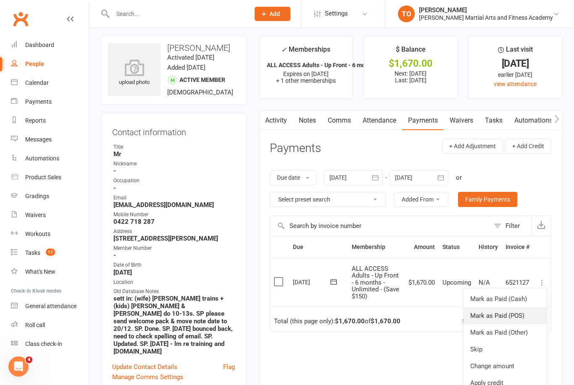
click at [517, 312] on link "Mark as Paid (POS)" at bounding box center [505, 316] width 83 height 17
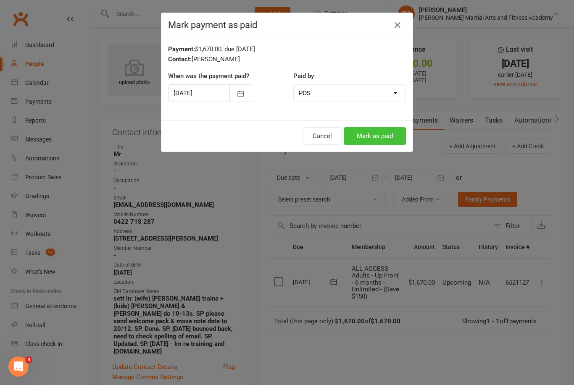
click at [370, 142] on button "Mark as paid" at bounding box center [375, 136] width 62 height 18
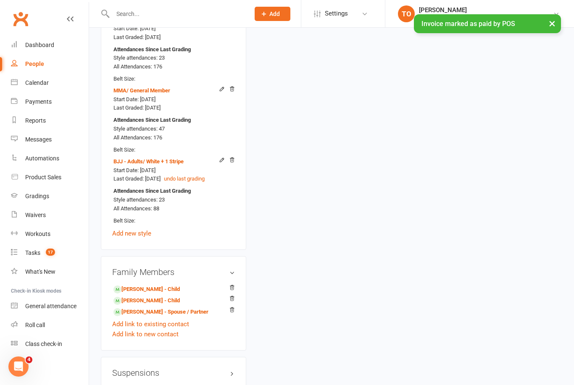
scroll to position [919, 0]
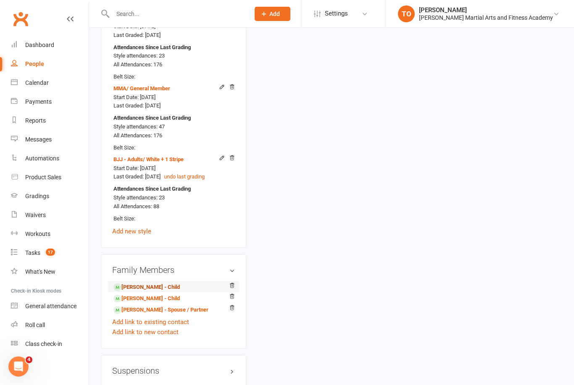
click at [156, 283] on link "Alex Clements-Shepherd - Child" at bounding box center [147, 287] width 66 height 9
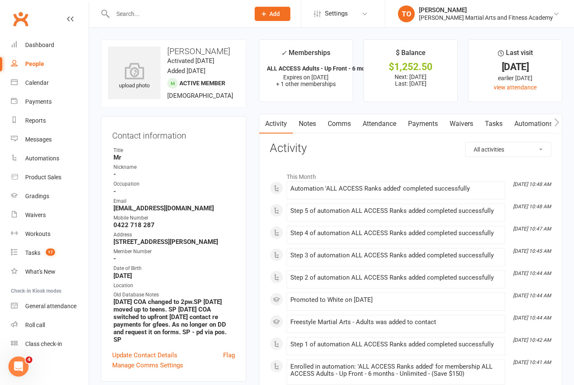
click at [428, 123] on link "Payments" at bounding box center [423, 123] width 42 height 19
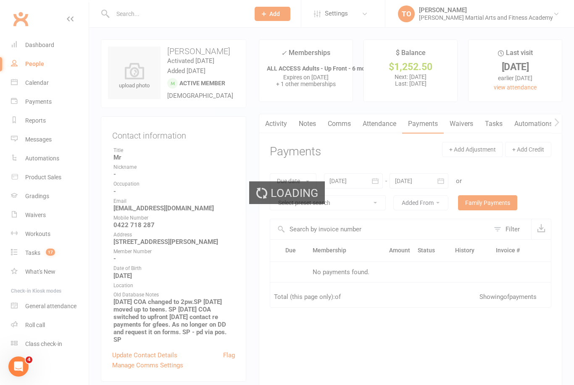
scroll to position [27, 0]
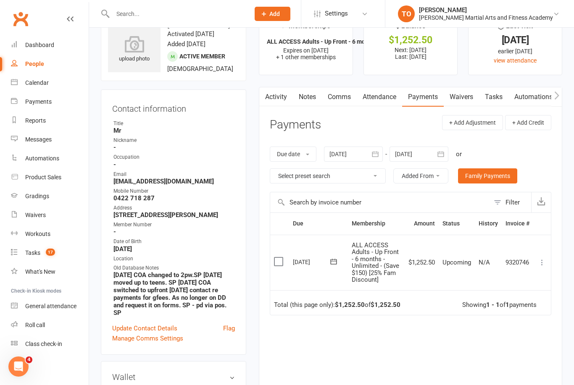
click at [544, 260] on icon at bounding box center [542, 263] width 8 height 8
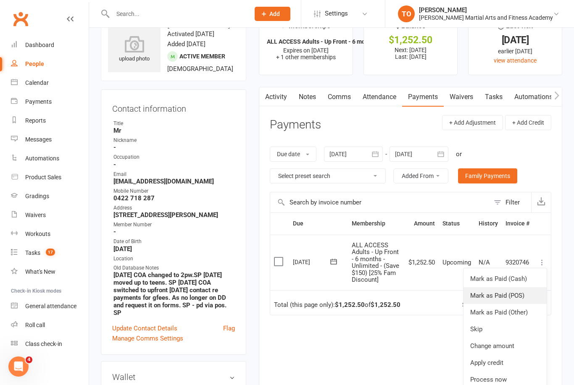
click at [515, 293] on link "Mark as Paid (POS)" at bounding box center [505, 296] width 83 height 17
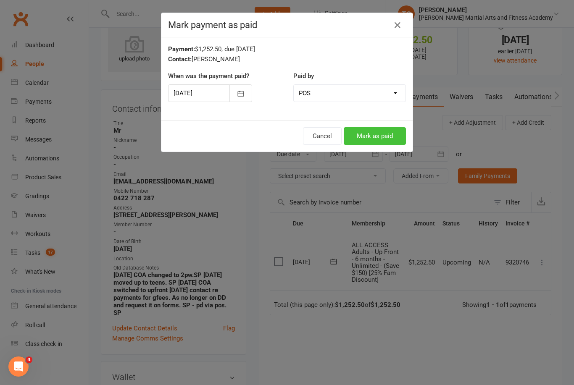
click at [386, 130] on button "Mark as paid" at bounding box center [375, 136] width 62 height 18
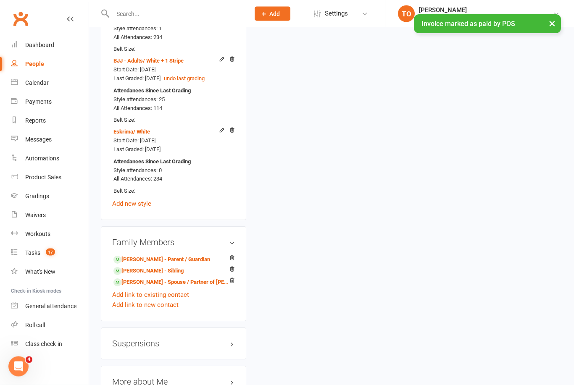
scroll to position [1011, 0]
click at [155, 267] on link "Leigh Clements-Shepherd - Sibling" at bounding box center [149, 271] width 70 height 9
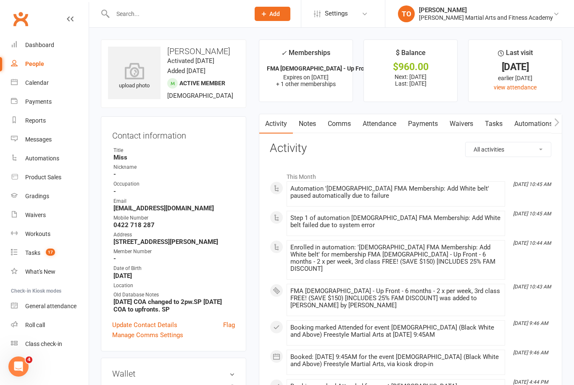
click at [430, 131] on link "Payments" at bounding box center [423, 123] width 42 height 19
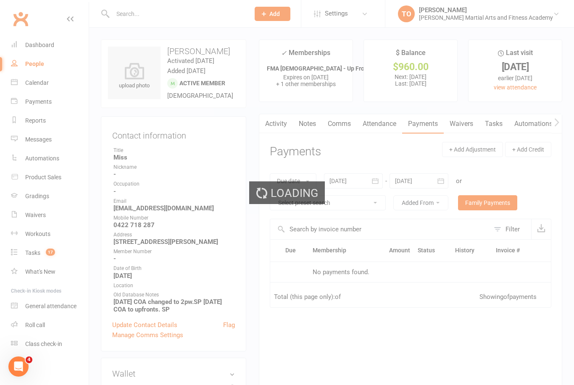
scroll to position [27, 0]
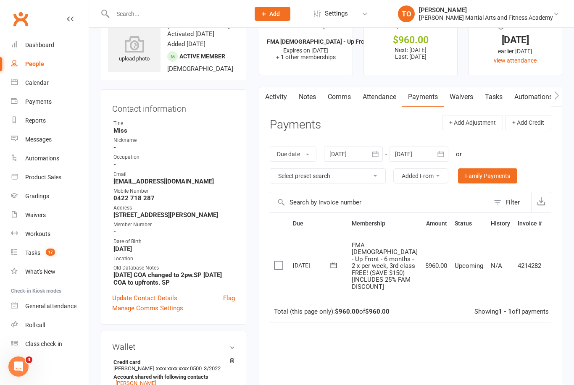
click at [550, 263] on icon at bounding box center [554, 266] width 8 height 8
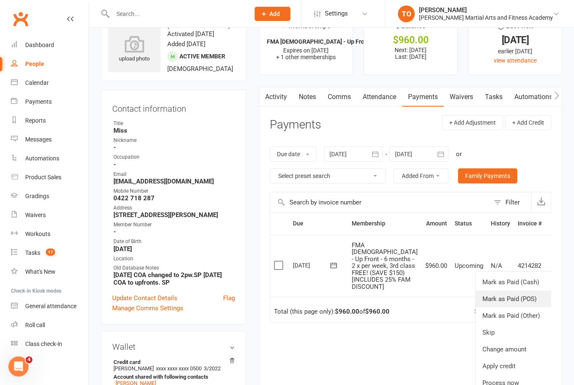
click at [516, 298] on link "Mark as Paid (POS)" at bounding box center [517, 299] width 83 height 17
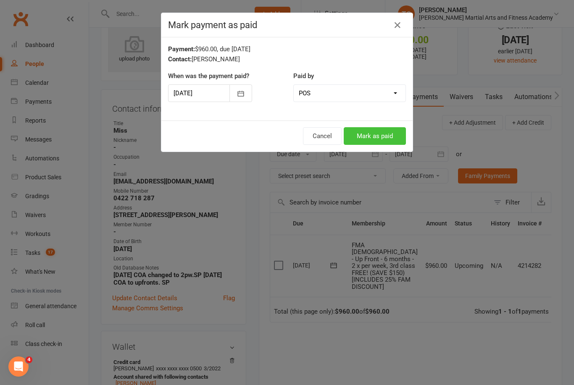
click at [396, 133] on button "Mark as paid" at bounding box center [375, 136] width 62 height 18
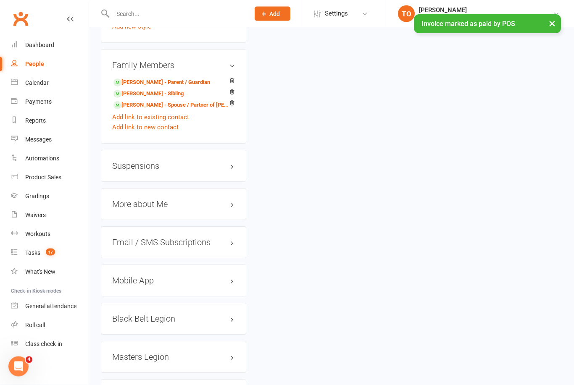
scroll to position [803, 0]
click at [152, 104] on link "Elizabeth MacGregor - Spouse / Partner of Regan Clements-Shepherd" at bounding box center [172, 105] width 117 height 9
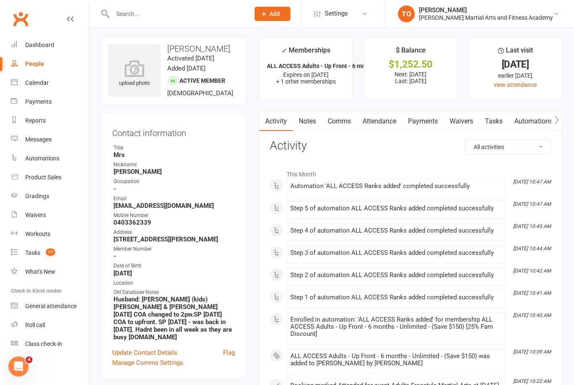
click at [432, 122] on link "Payments" at bounding box center [423, 121] width 42 height 19
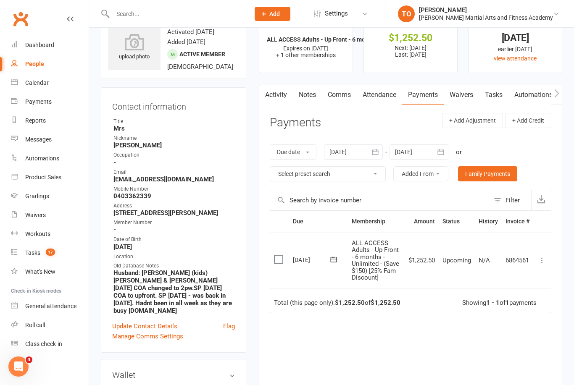
scroll to position [29, 0]
click at [545, 258] on icon at bounding box center [542, 260] width 8 height 8
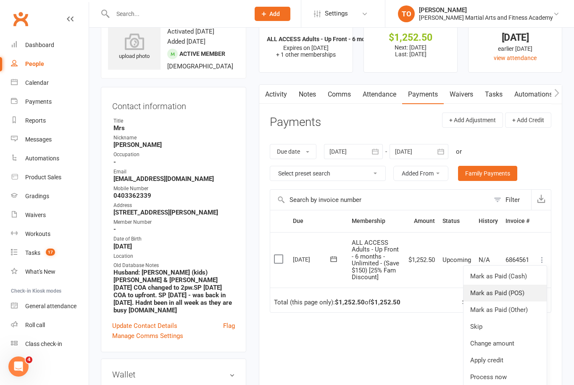
click at [518, 288] on link "Mark as Paid (POS)" at bounding box center [505, 293] width 83 height 17
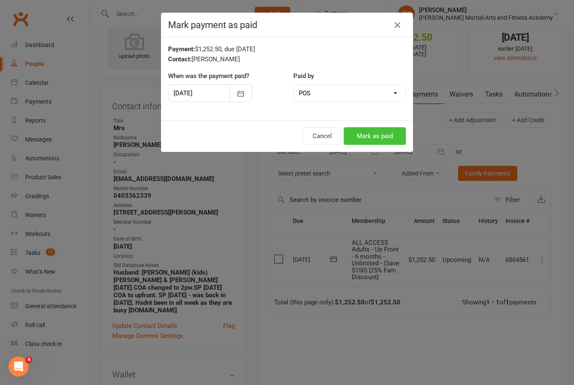
click at [378, 135] on button "Mark as paid" at bounding box center [375, 136] width 62 height 18
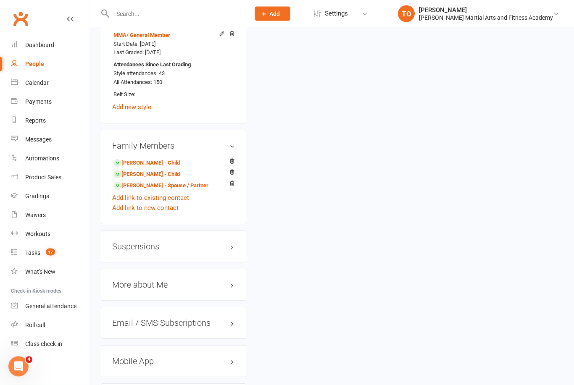
scroll to position [1029, 0]
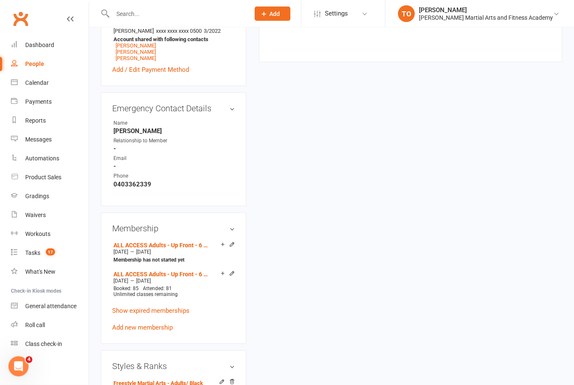
click at [130, 13] on input "text" at bounding box center [177, 14] width 134 height 12
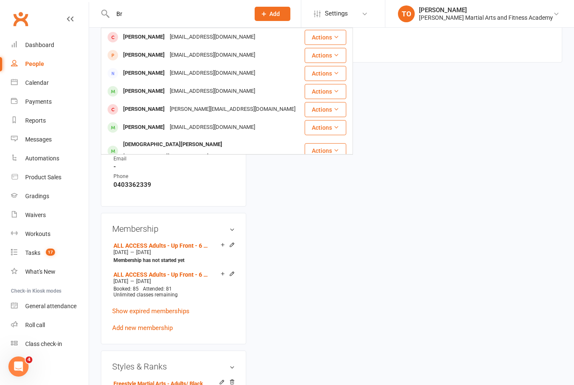
type input "B"
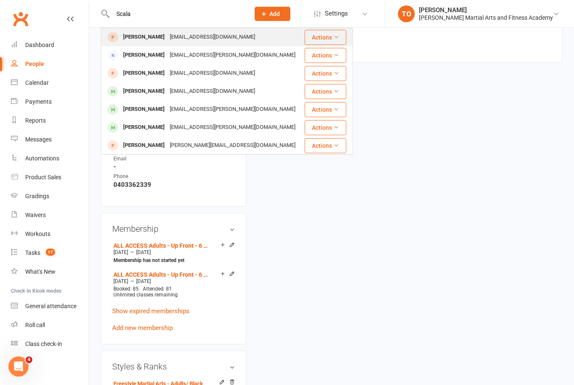
type input "Scala"
click at [137, 35] on div "Jordana Scala" at bounding box center [144, 37] width 47 height 12
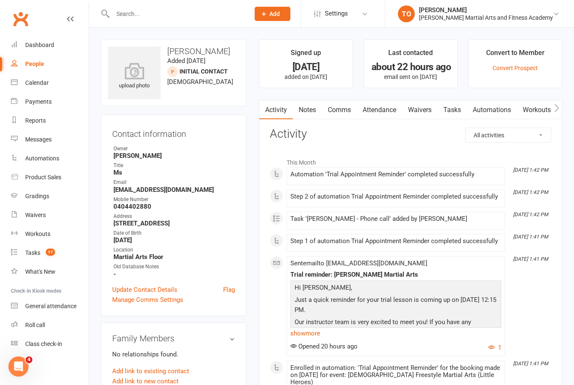
click at [428, 108] on link "Waivers" at bounding box center [419, 109] width 35 height 19
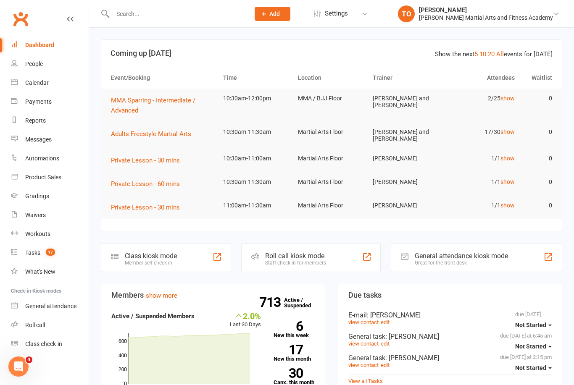
click at [128, 19] on input "text" at bounding box center [177, 14] width 134 height 12
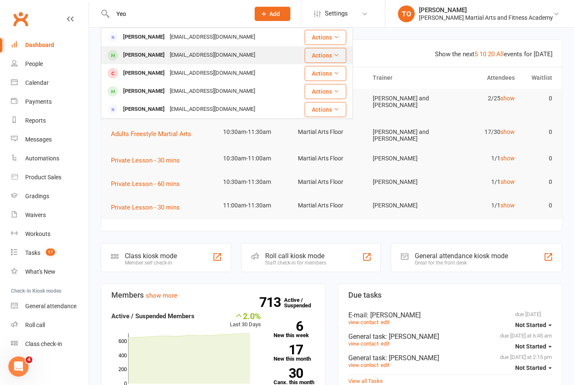
type input "Yeo"
click at [128, 58] on div "[PERSON_NAME]" at bounding box center [144, 55] width 47 height 12
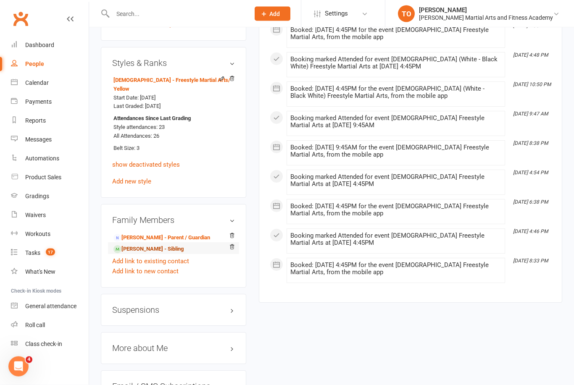
scroll to position [626, 0]
click at [136, 249] on link "[PERSON_NAME] - Sibling" at bounding box center [149, 249] width 70 height 9
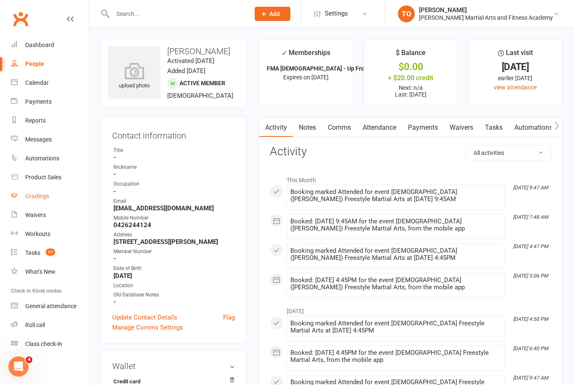
click at [32, 198] on div "Gradings" at bounding box center [37, 196] width 24 height 7
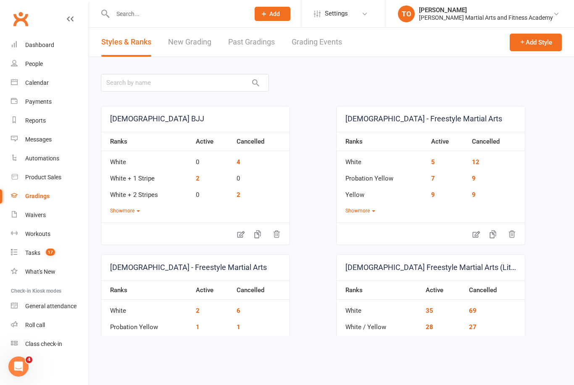
click at [302, 48] on link "Grading Events" at bounding box center [317, 42] width 50 height 29
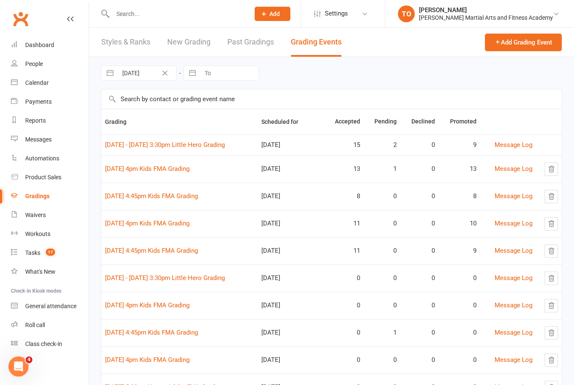
click at [132, 95] on input "text" at bounding box center [331, 99] width 461 height 19
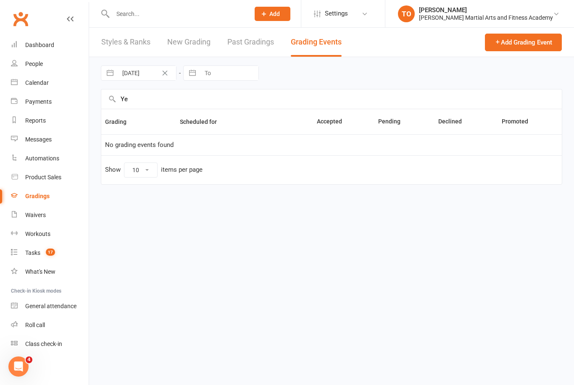
type input "Y"
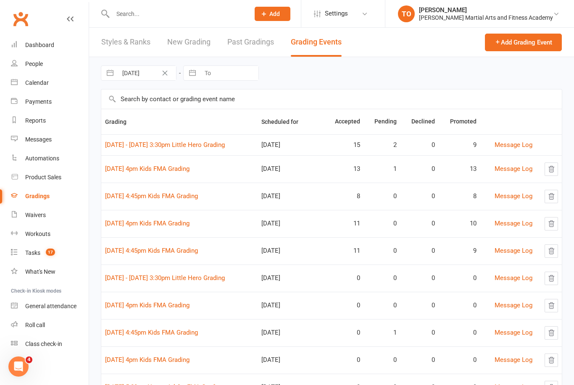
click at [132, 18] on input "text" at bounding box center [177, 14] width 134 height 12
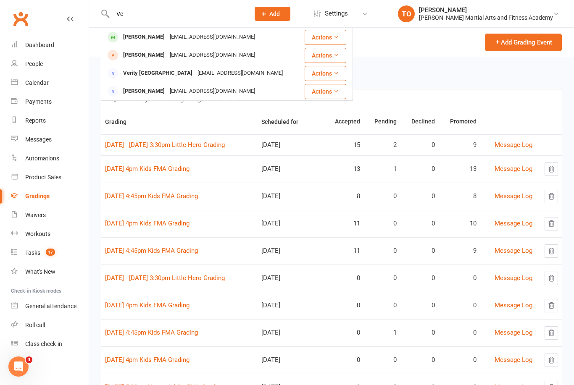
type input "V"
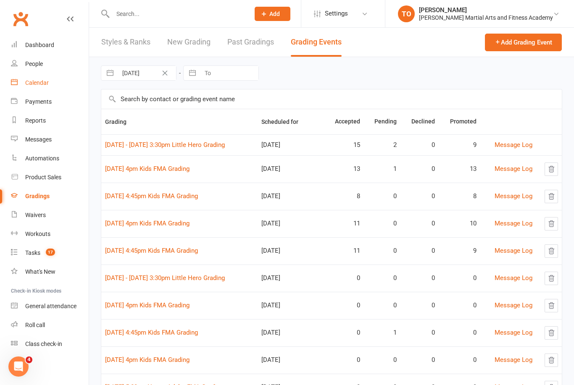
click at [41, 84] on div "Calendar" at bounding box center [37, 82] width 24 height 7
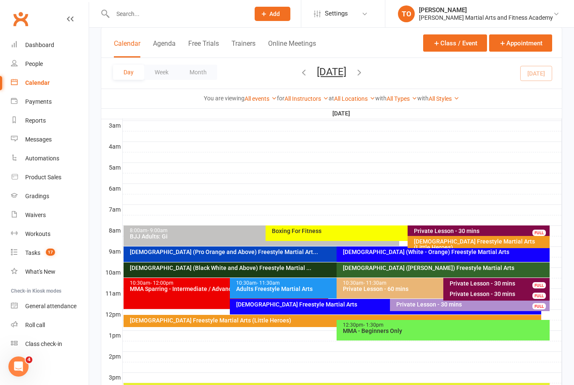
scroll to position [115, 0]
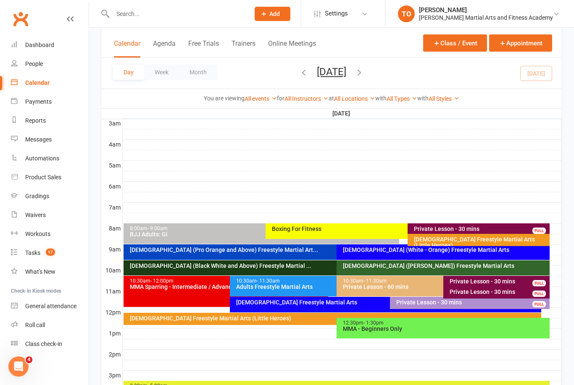
click at [500, 279] on div "Private Lesson - 30 mins" at bounding box center [498, 282] width 99 height 6
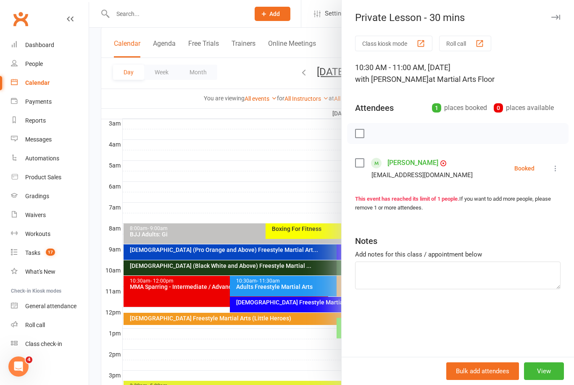
click at [296, 176] on div at bounding box center [331, 192] width 485 height 385
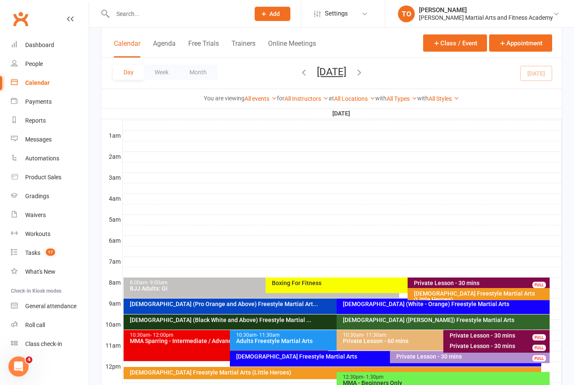
scroll to position [0, 0]
